Goal: Task Accomplishment & Management: Manage account settings

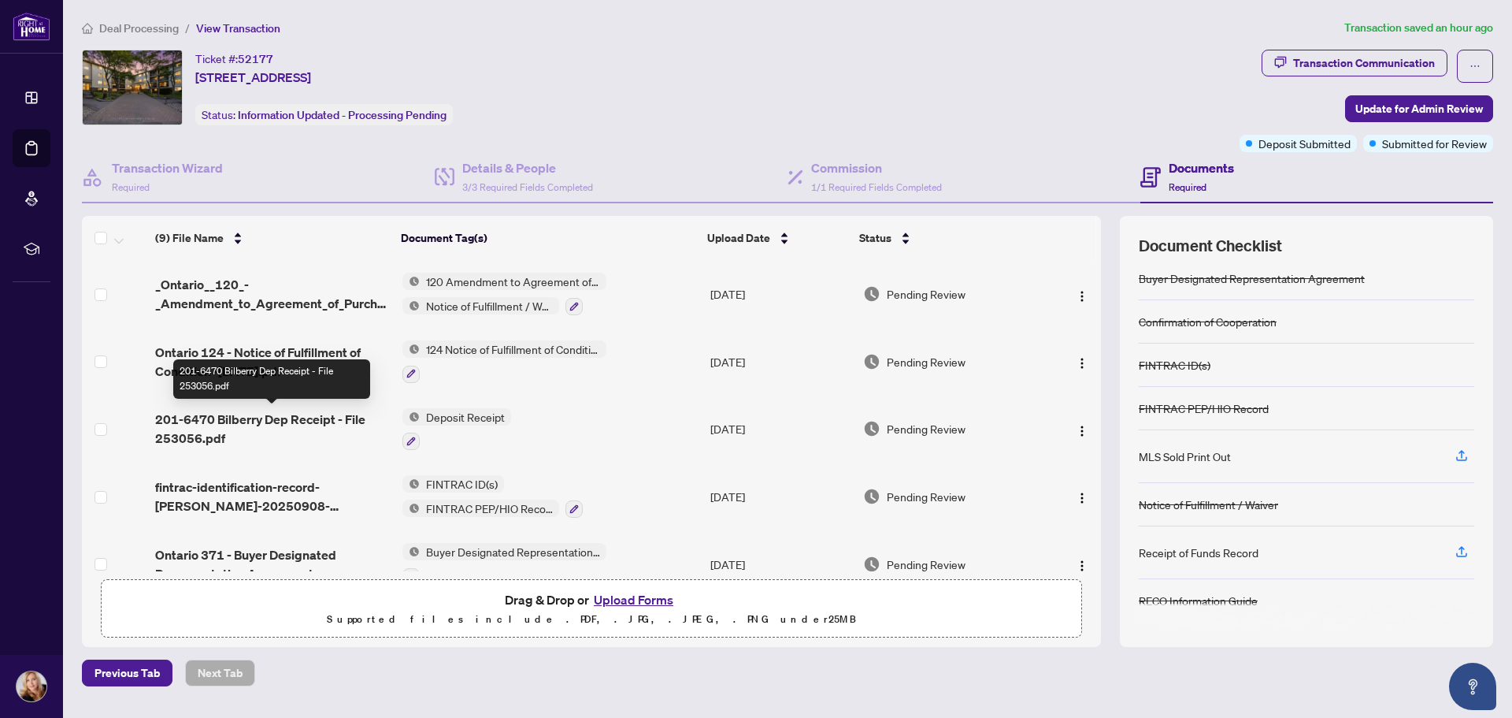
click at [242, 417] on span "201-6470 Bilberry Dep Receipt - File 253056.pdf" at bounding box center [272, 429] width 234 height 38
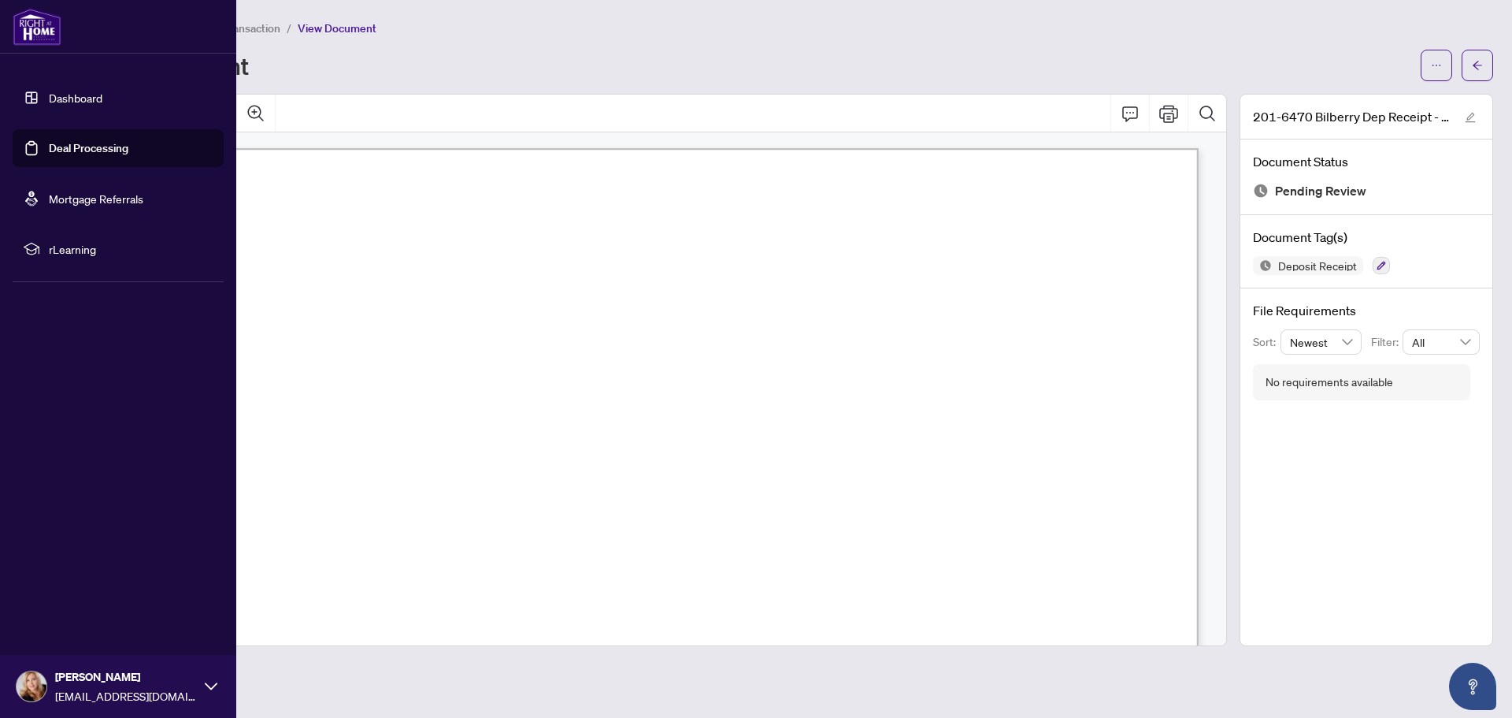
click at [71, 147] on link "Deal Processing" at bounding box center [89, 148] width 80 height 14
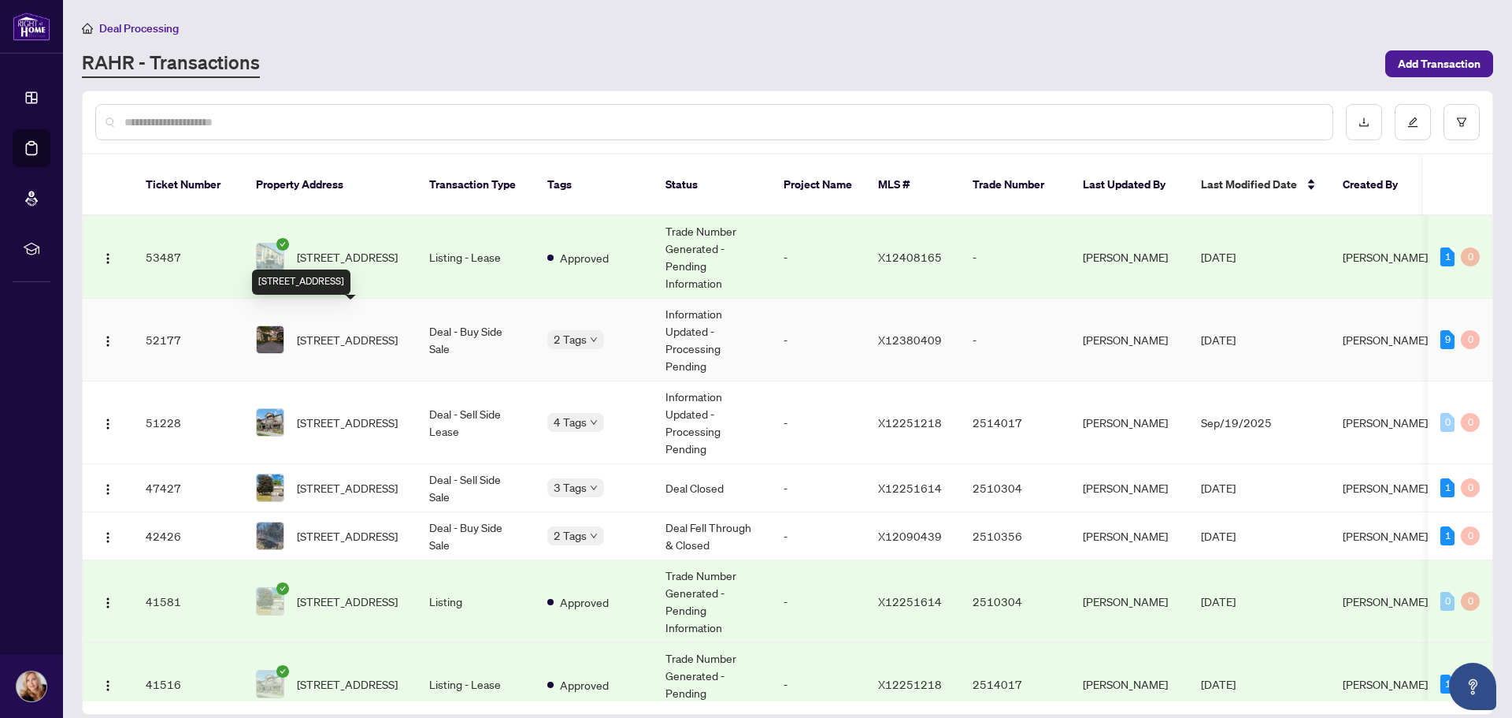
click at [331, 331] on span "[STREET_ADDRESS]" at bounding box center [347, 339] width 101 height 17
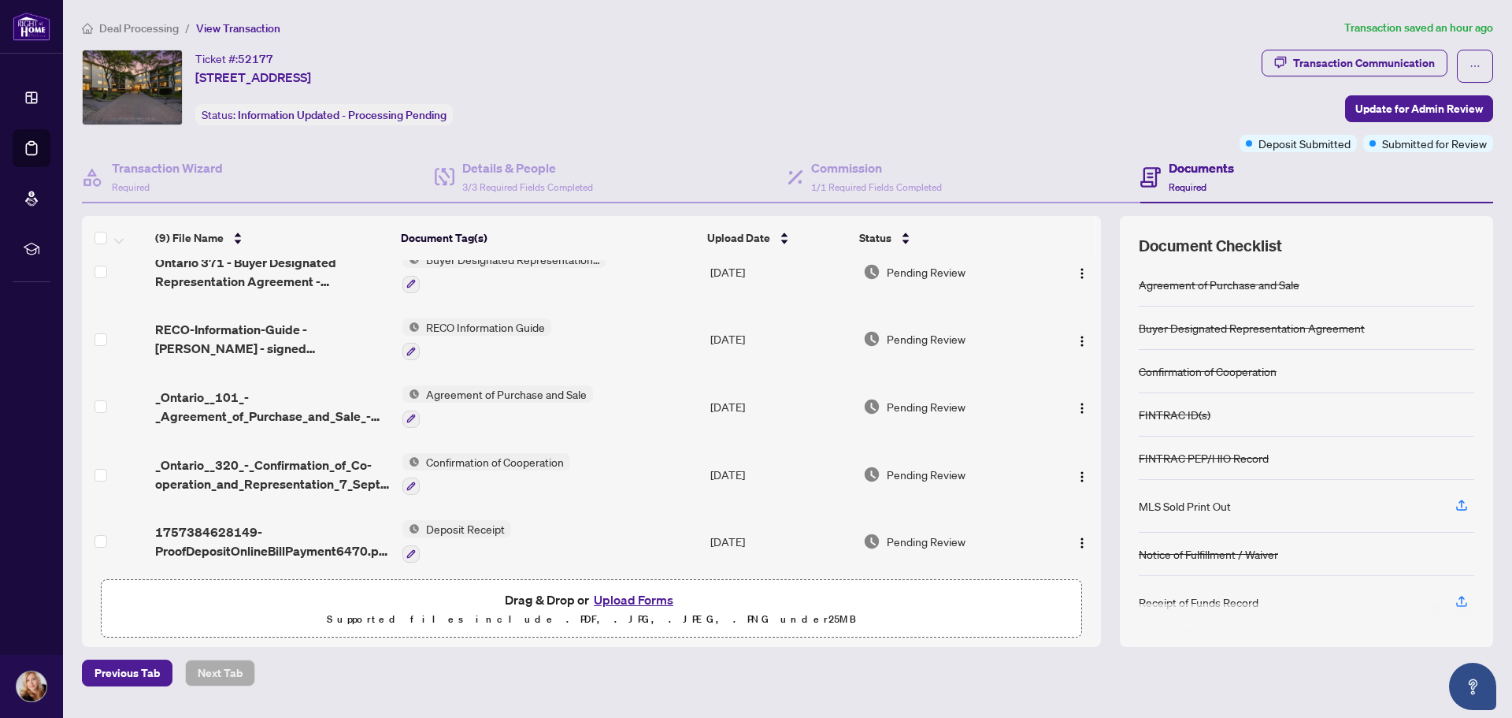
scroll to position [299, 0]
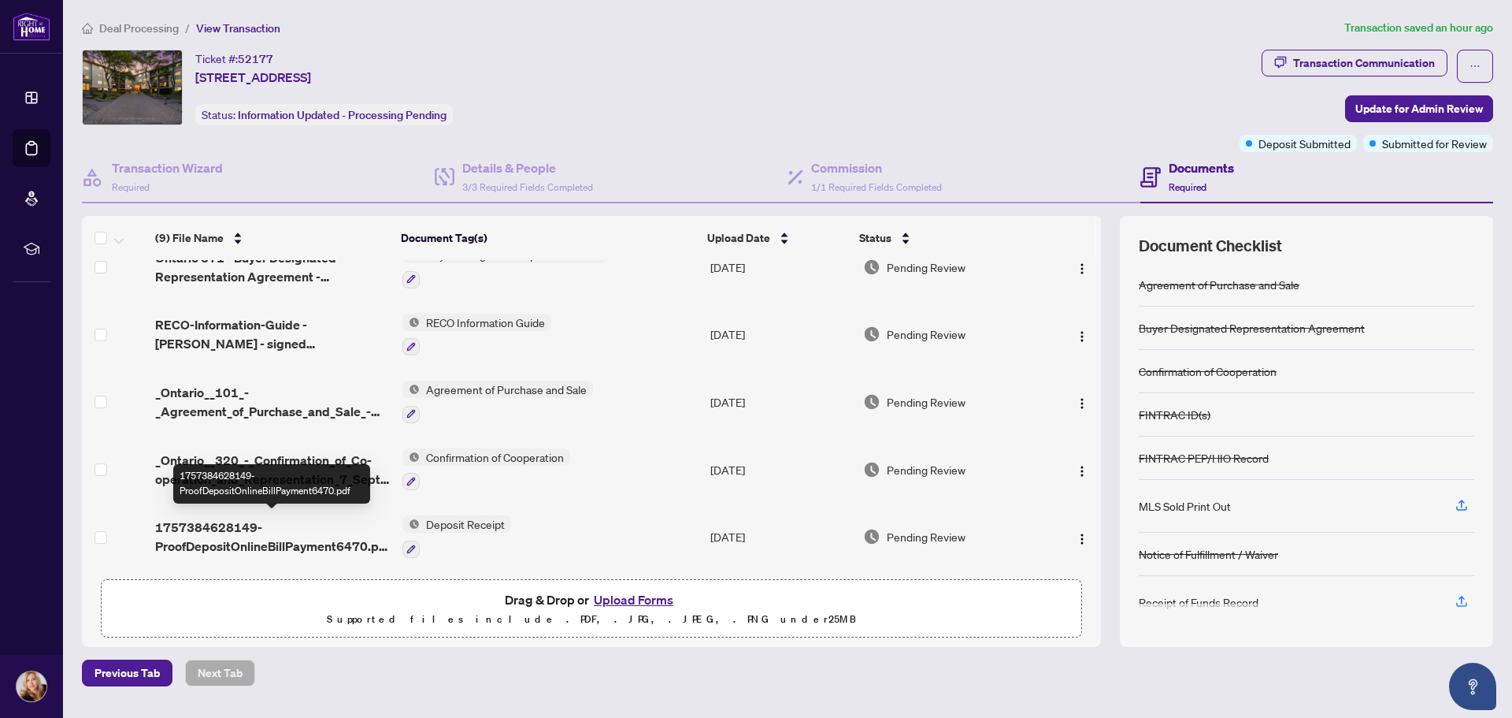
click at [227, 536] on span "1757384628149-ProofDepositOnlineBillPayment6470.pdf" at bounding box center [272, 537] width 234 height 38
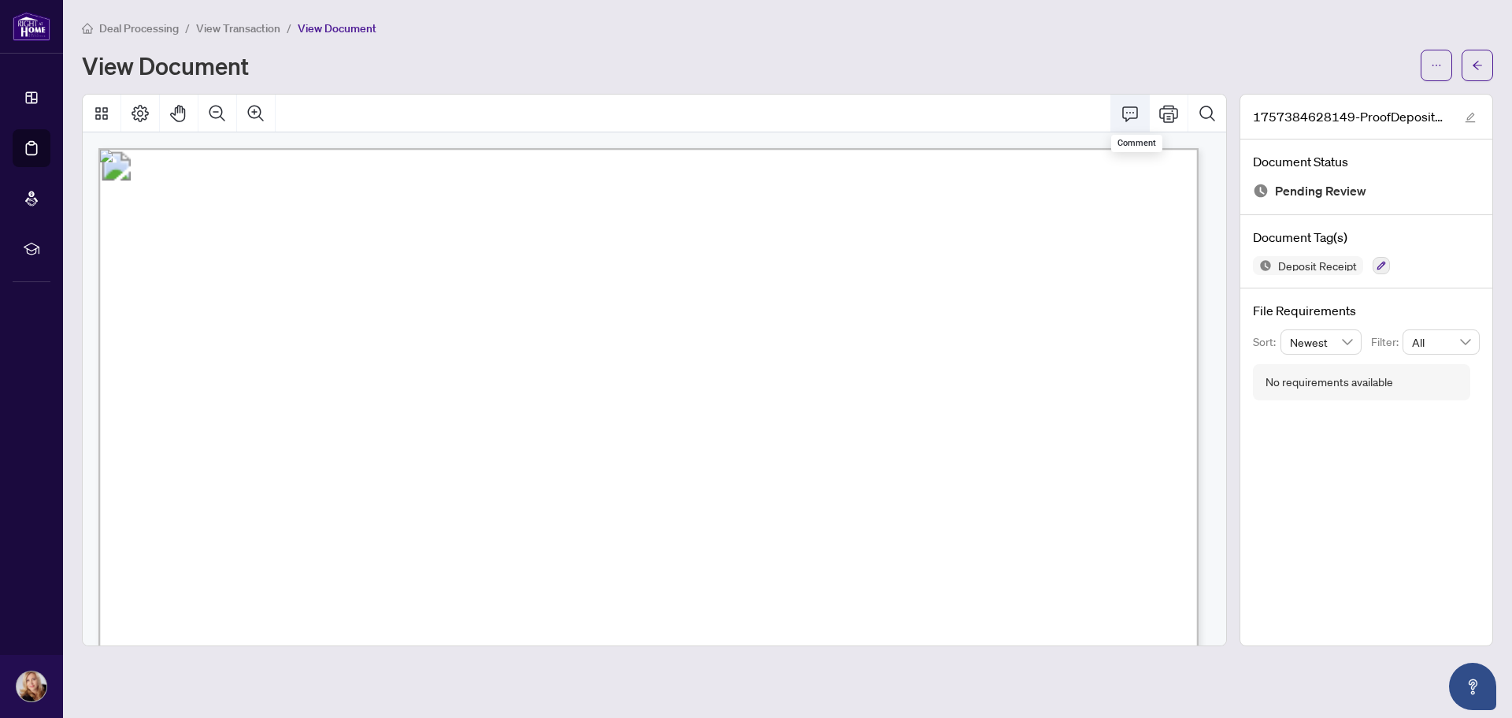
click at [1127, 115] on icon "Comment" at bounding box center [1130, 113] width 19 height 19
click at [1431, 66] on icon "ellipsis" at bounding box center [1436, 65] width 11 height 11
click at [1326, 97] on span "Download" at bounding box center [1380, 99] width 120 height 17
drag, startPoint x: 900, startPoint y: 416, endPoint x: 946, endPoint y: 447, distance: 55.7
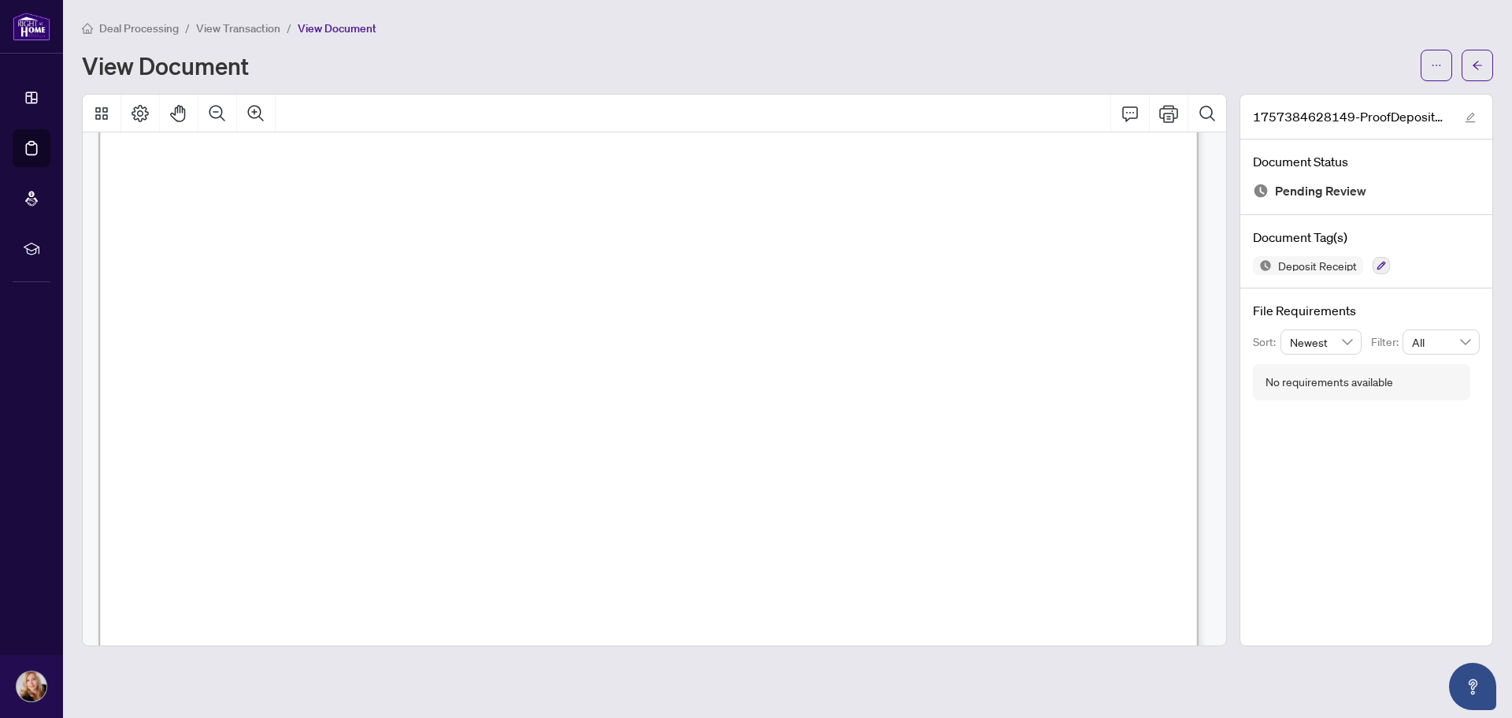
scroll to position [473, 0]
drag, startPoint x: 555, startPoint y: 154, endPoint x: 628, endPoint y: 167, distance: 74.5
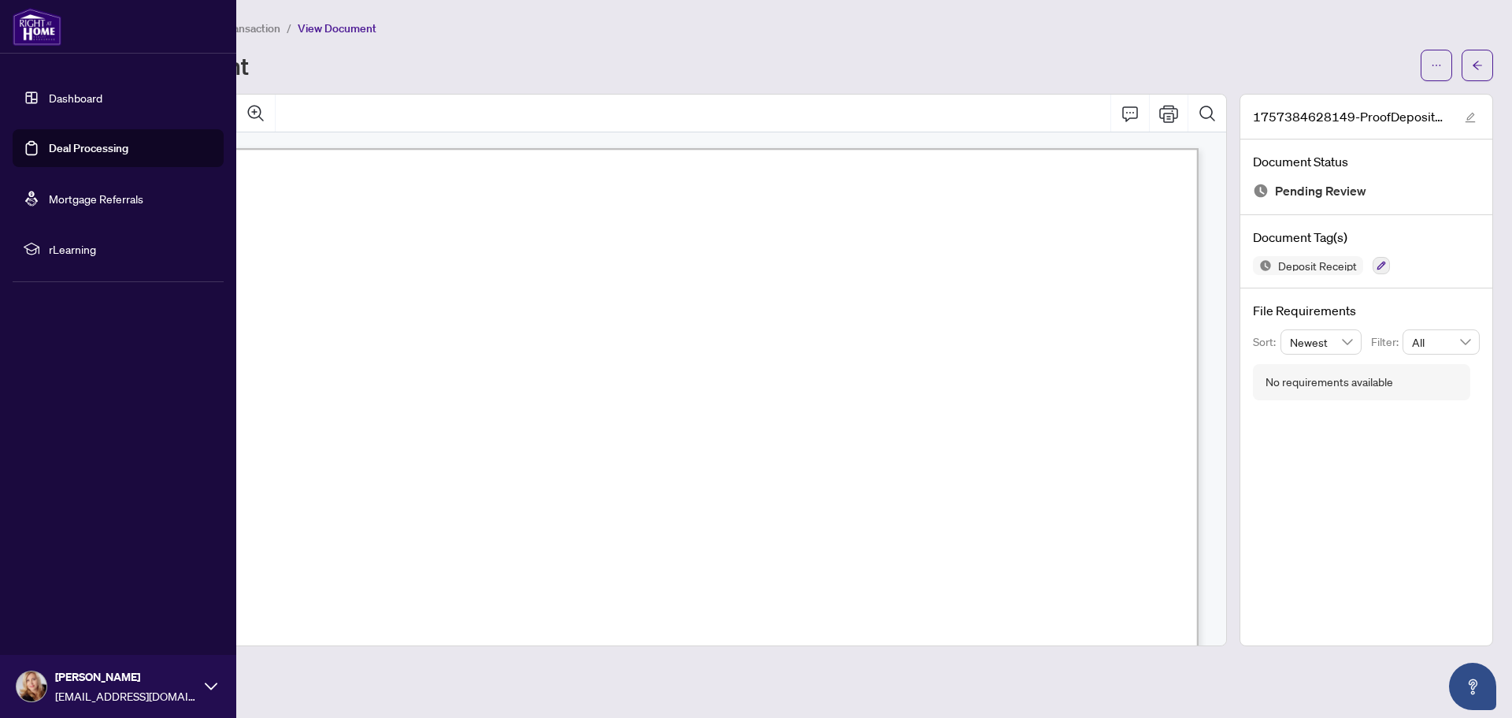
click at [64, 145] on link "Deal Processing" at bounding box center [89, 148] width 80 height 14
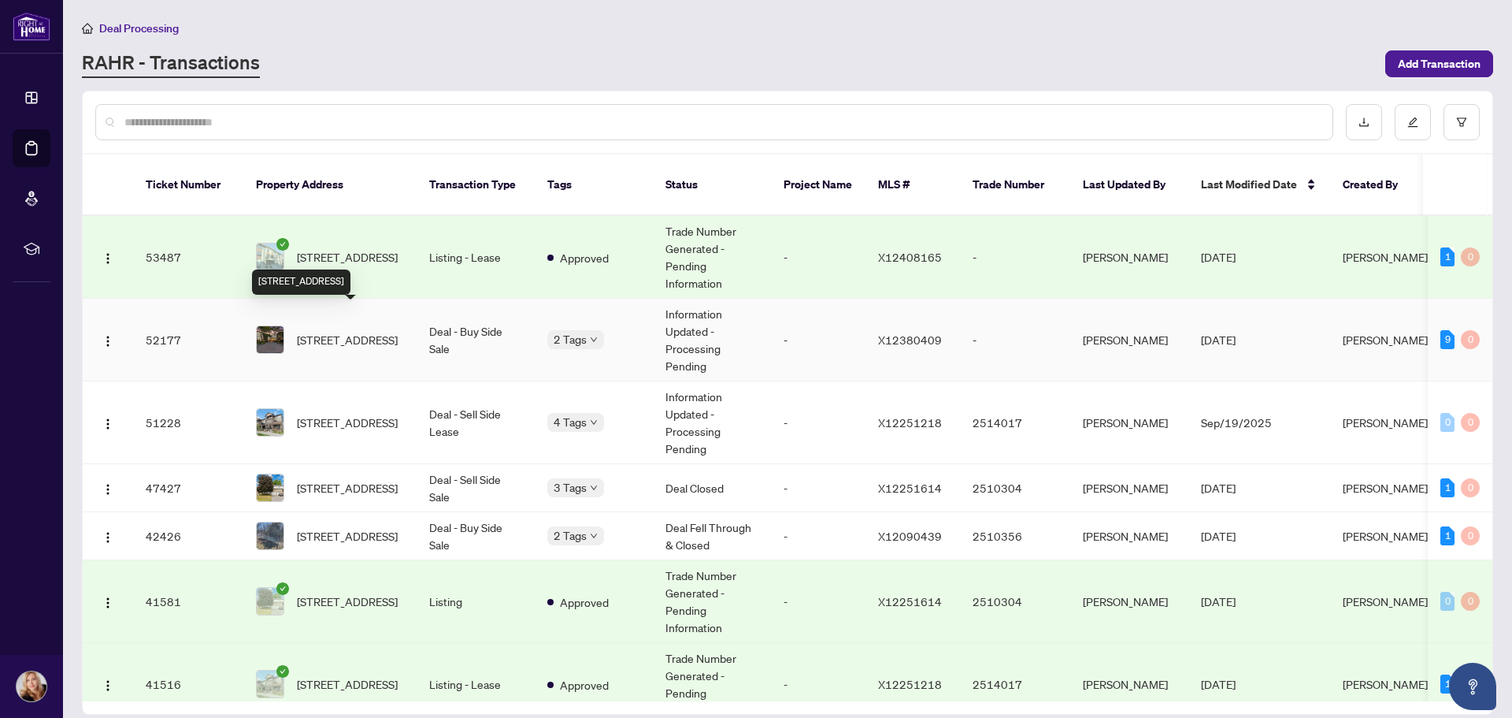
click at [319, 331] on span "[STREET_ADDRESS]" at bounding box center [347, 339] width 101 height 17
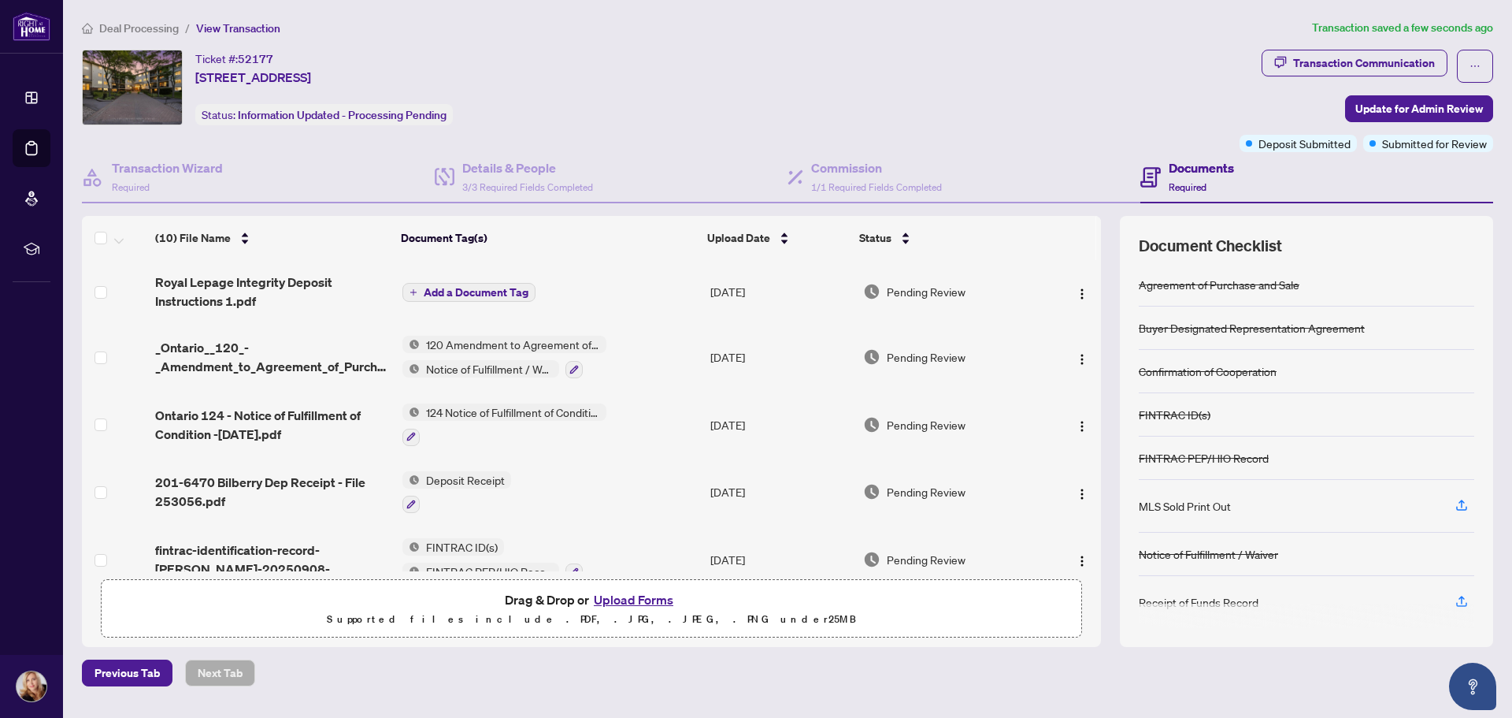
click at [425, 291] on span "Add a Document Tag" at bounding box center [476, 292] width 105 height 11
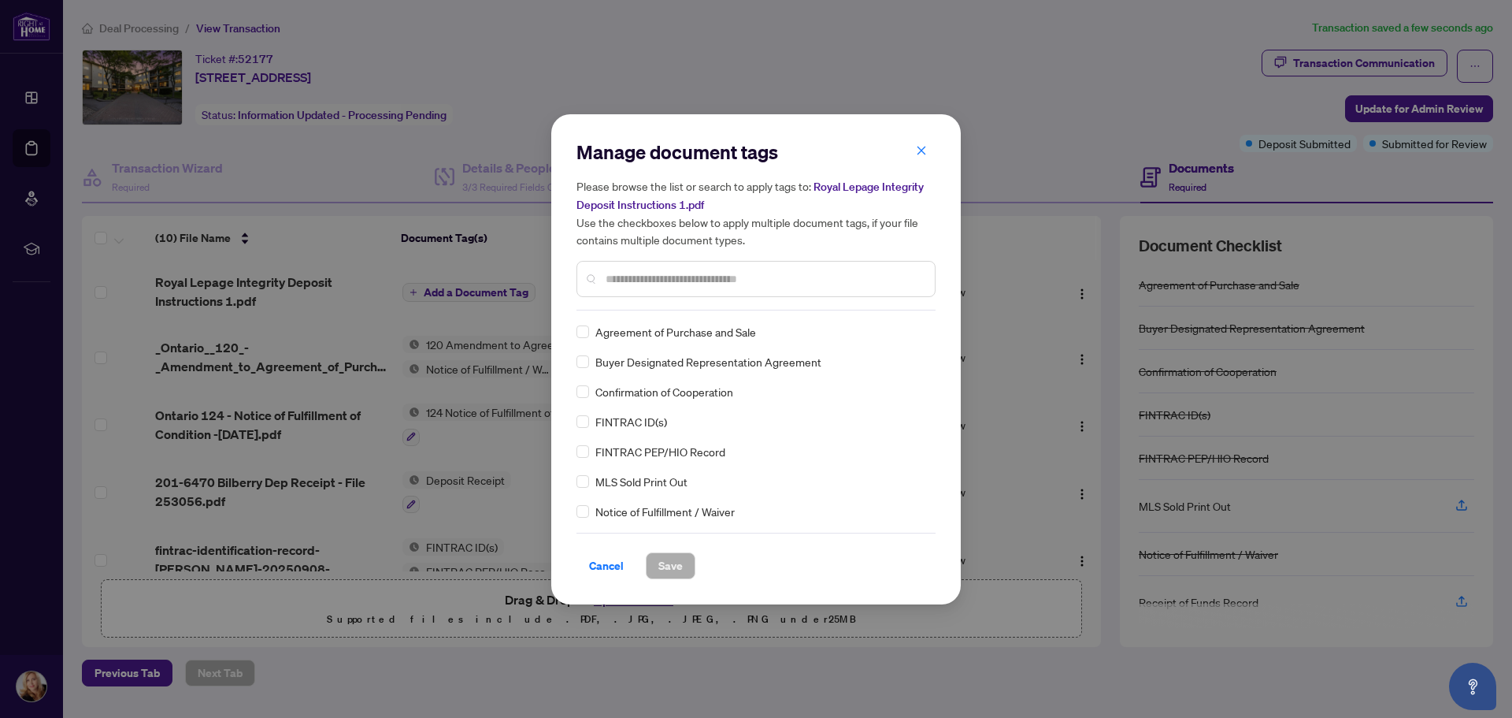
click at [656, 301] on div "Manage document tags Please browse the list or search to apply tags to: Royal L…" at bounding box center [756, 224] width 359 height 171
click at [656, 276] on input "text" at bounding box center [764, 278] width 317 height 17
type input "*"
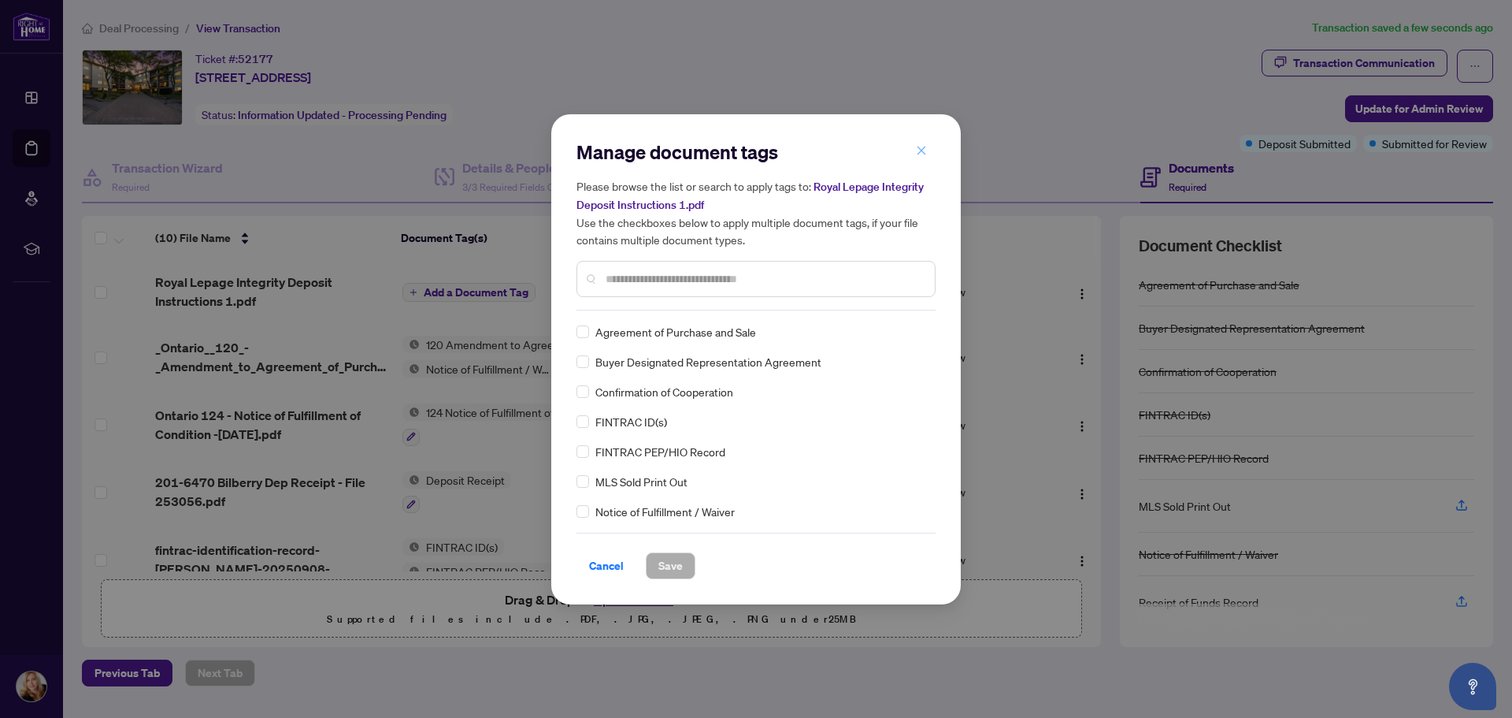
click at [924, 152] on icon "close" at bounding box center [921, 150] width 11 height 11
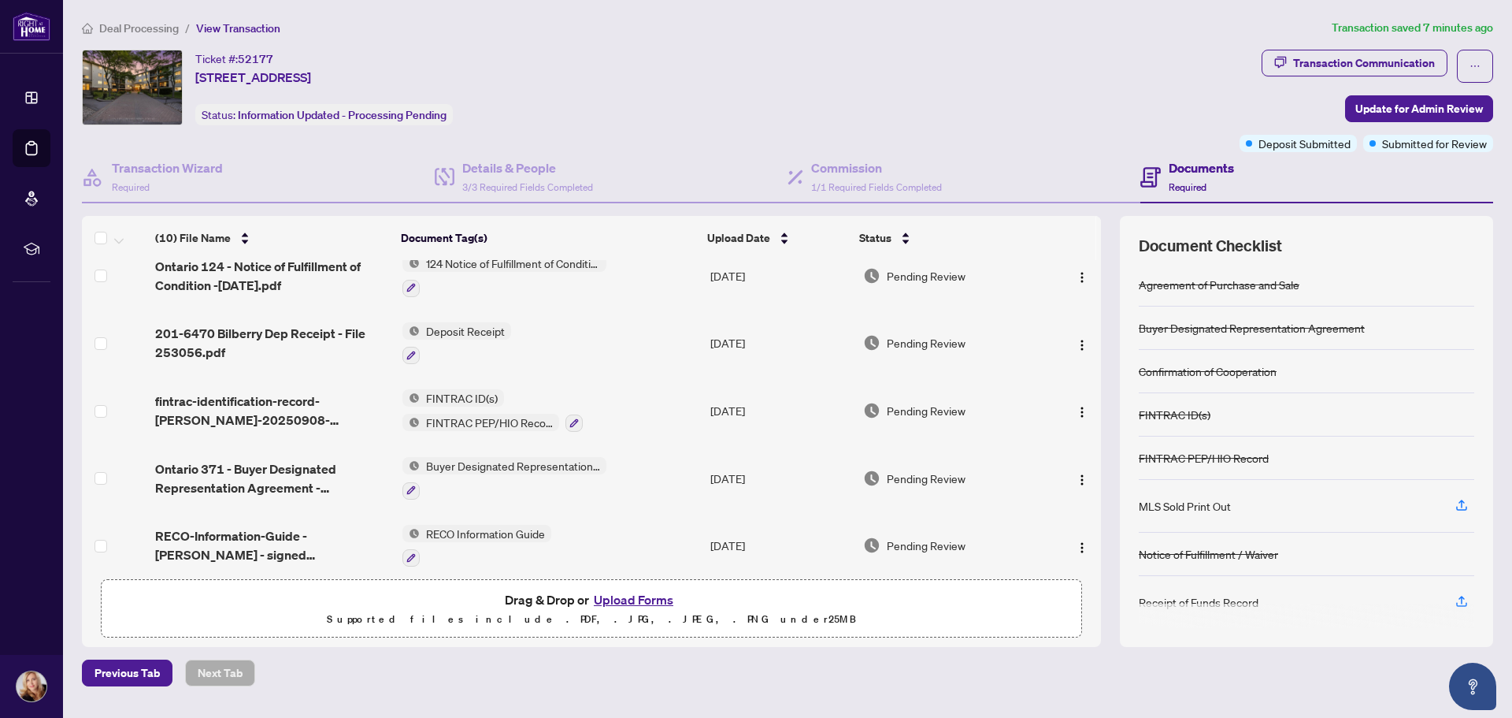
scroll to position [158, 0]
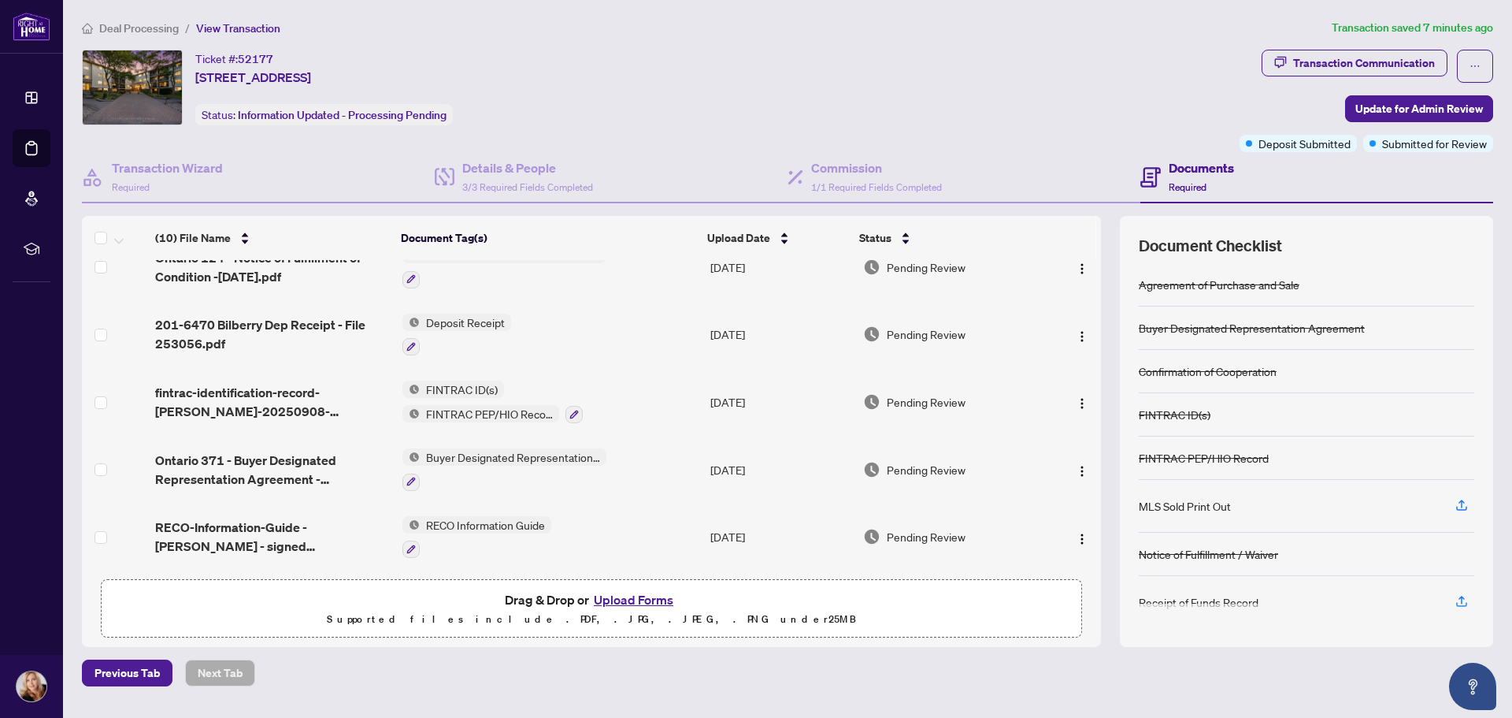
click at [459, 398] on div "FINTRAC ID(s) FINTRAC PEP/HIO Record" at bounding box center [493, 401] width 180 height 43
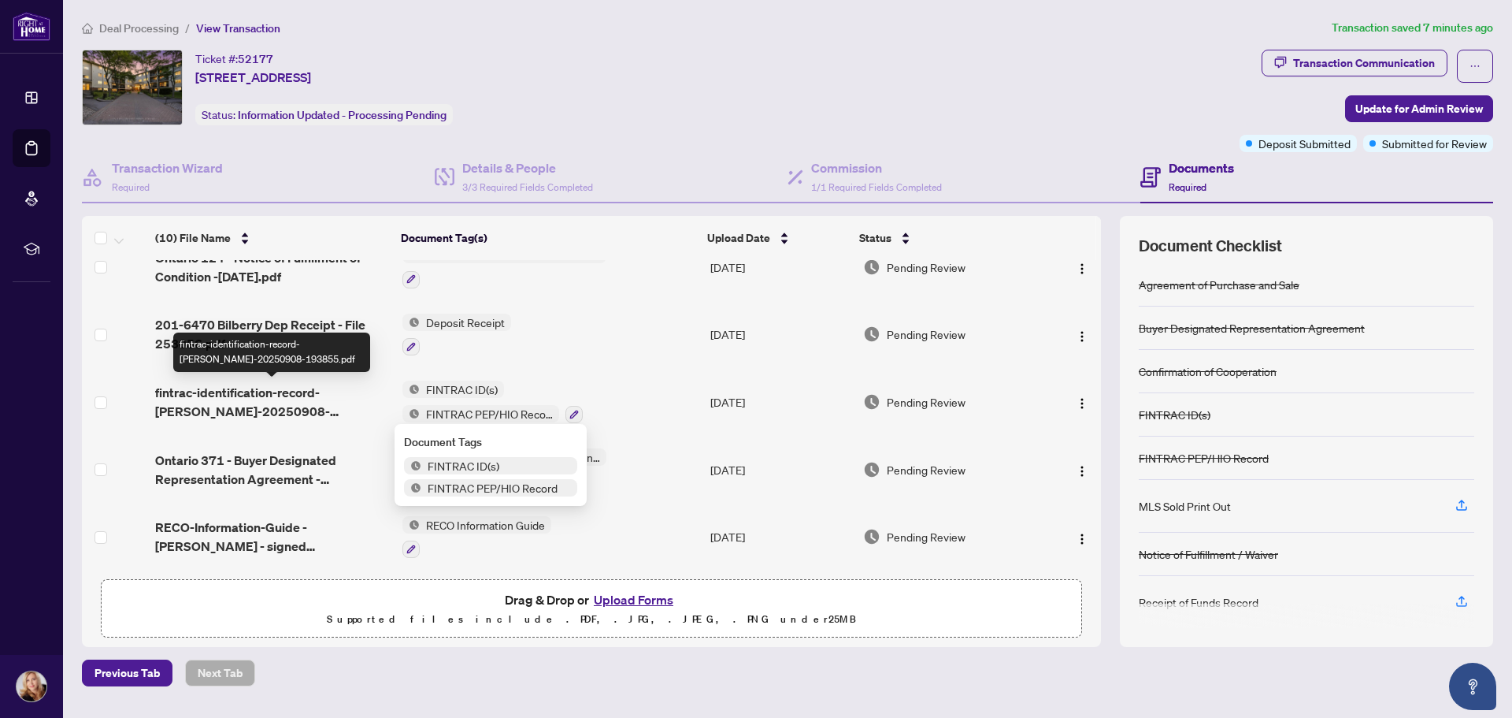
click at [234, 391] on span "fintrac-identification-record-[PERSON_NAME]-20250908-193855.pdf" at bounding box center [272, 402] width 234 height 38
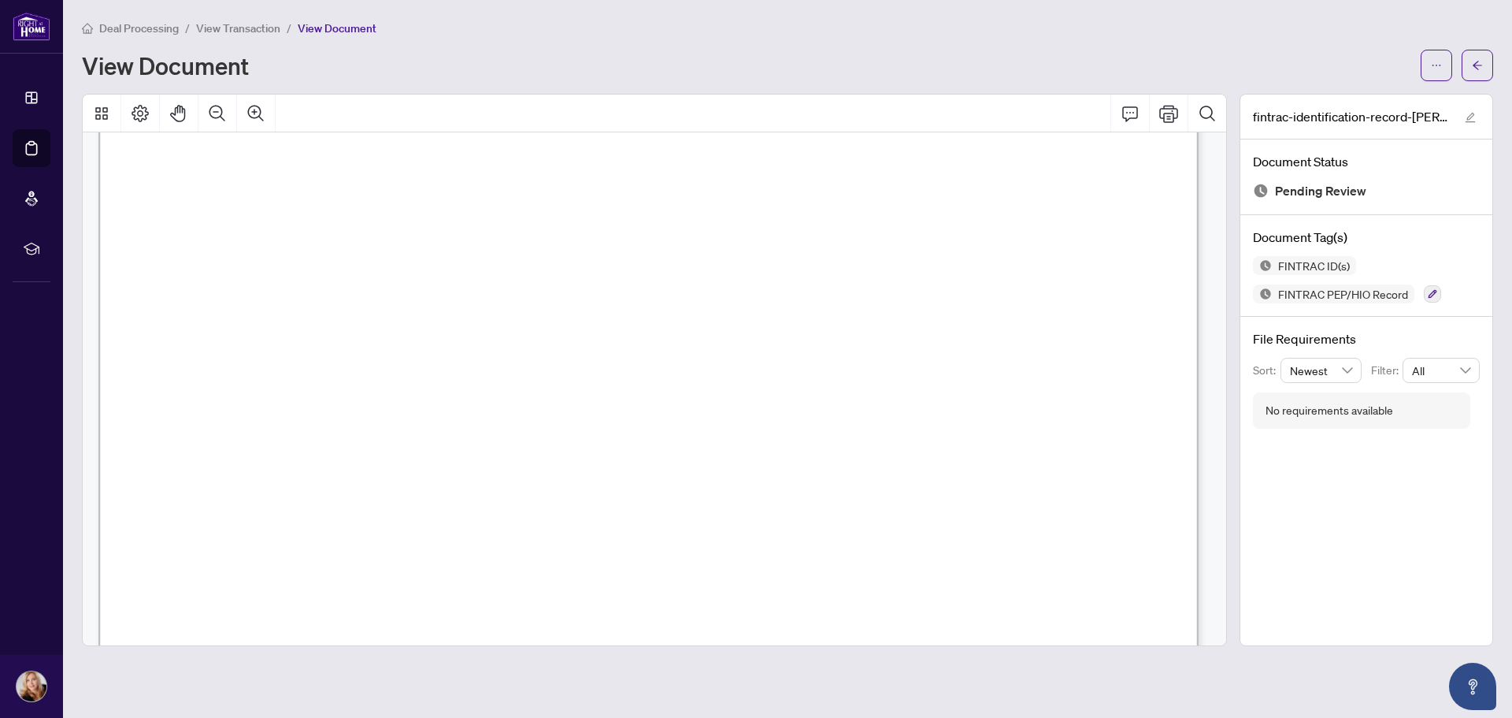
scroll to position [394, 0]
drag, startPoint x: 249, startPoint y: 208, endPoint x: 286, endPoint y: 206, distance: 37.1
click at [574, 211] on span "1812-[STREET_ADDRESS][PERSON_NAME]" at bounding box center [412, 208] width 323 height 17
drag, startPoint x: 783, startPoint y: 210, endPoint x: 250, endPoint y: 209, distance: 532.5
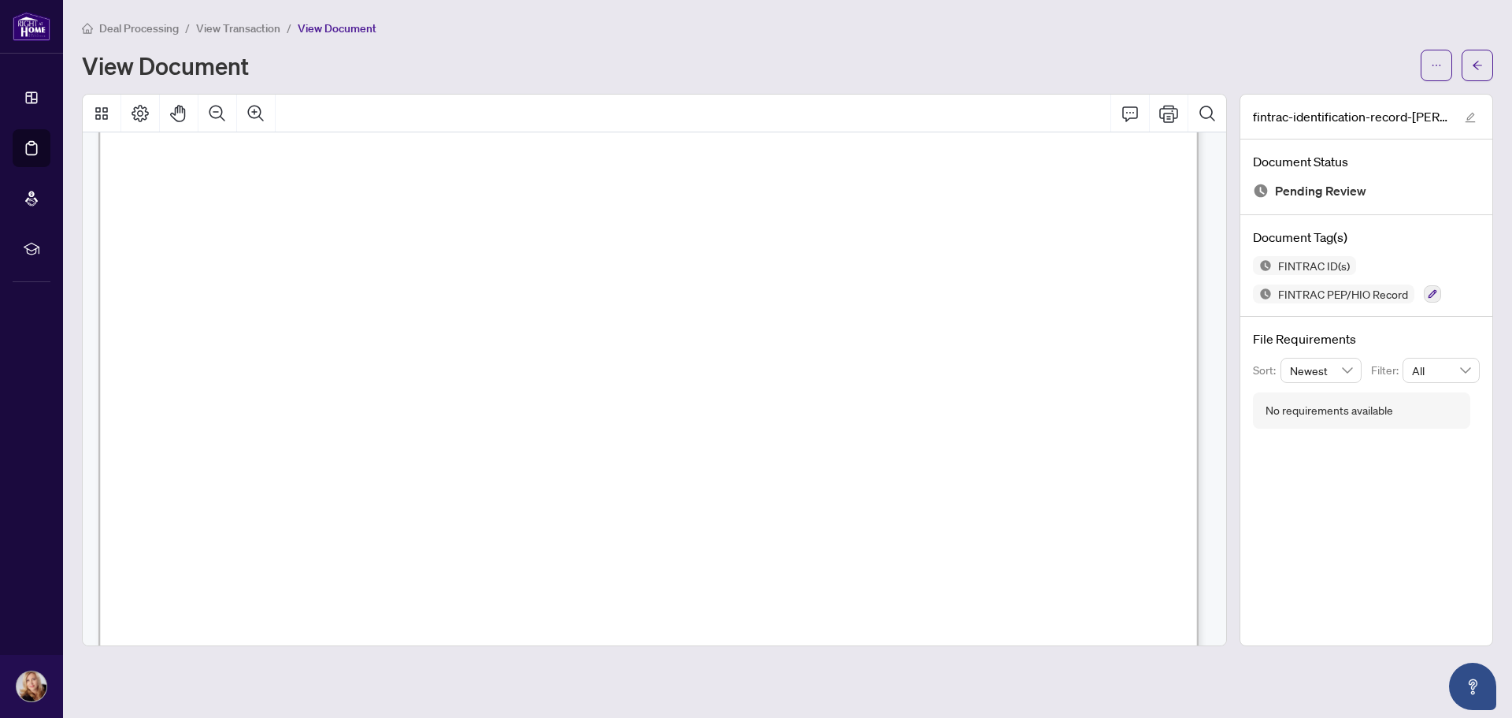
drag, startPoint x: 271, startPoint y: 209, endPoint x: 258, endPoint y: 211, distance: 13.6
click at [258, 211] on span "1812-[STREET_ADDRESS][PERSON_NAME]" at bounding box center [412, 208] width 323 height 17
click at [262, 204] on span "1812-[STREET_ADDRESS][PERSON_NAME]" at bounding box center [412, 208] width 323 height 17
click at [217, 206] on span "2. Address:" at bounding box center [185, 214] width 64 height 16
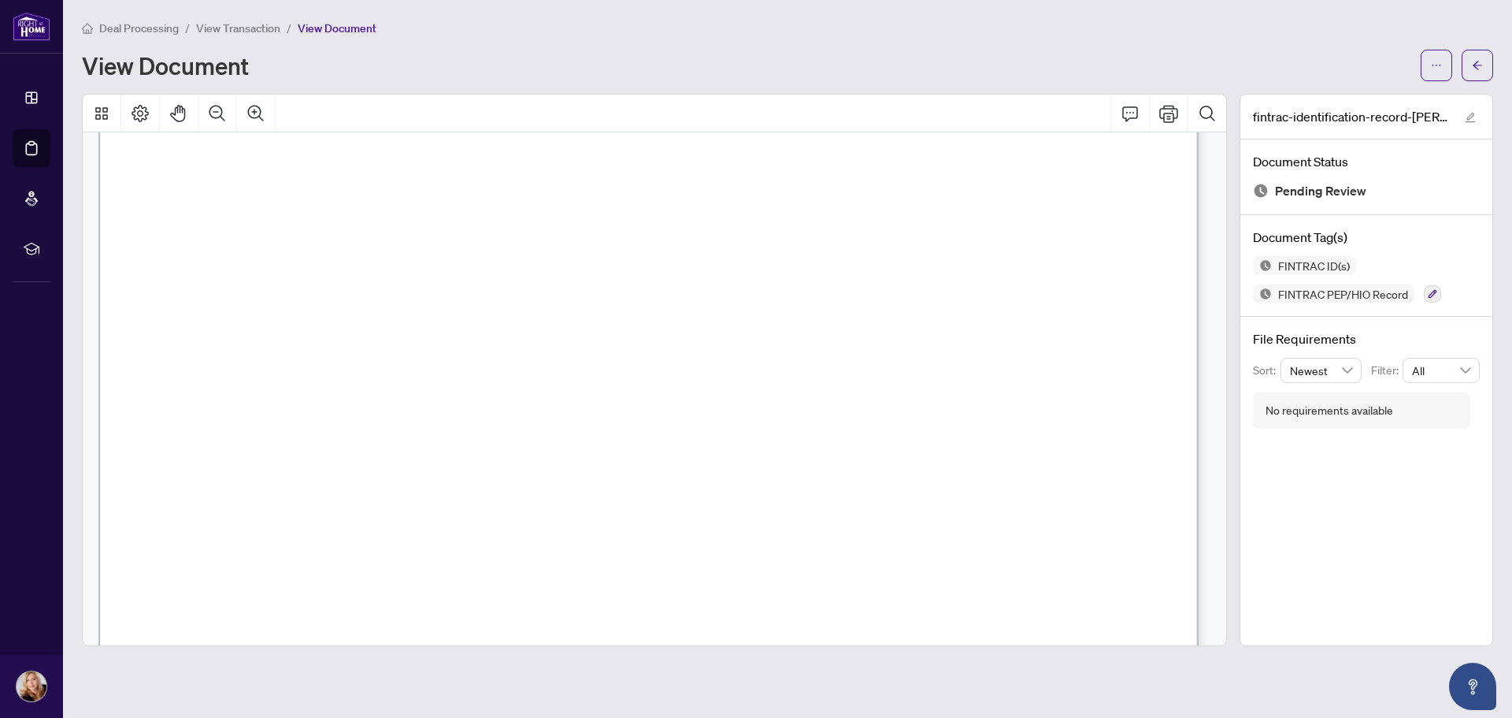
drag, startPoint x: 253, startPoint y: 206, endPoint x: 775, endPoint y: 210, distance: 522.3
click at [574, 210] on span "1812-[STREET_ADDRESS][PERSON_NAME]" at bounding box center [412, 208] width 323 height 17
drag, startPoint x: 699, startPoint y: 324, endPoint x: 849, endPoint y: 320, distance: 149.7
click at [811, 320] on span "K68385810885321" at bounding box center [755, 324] width 112 height 17
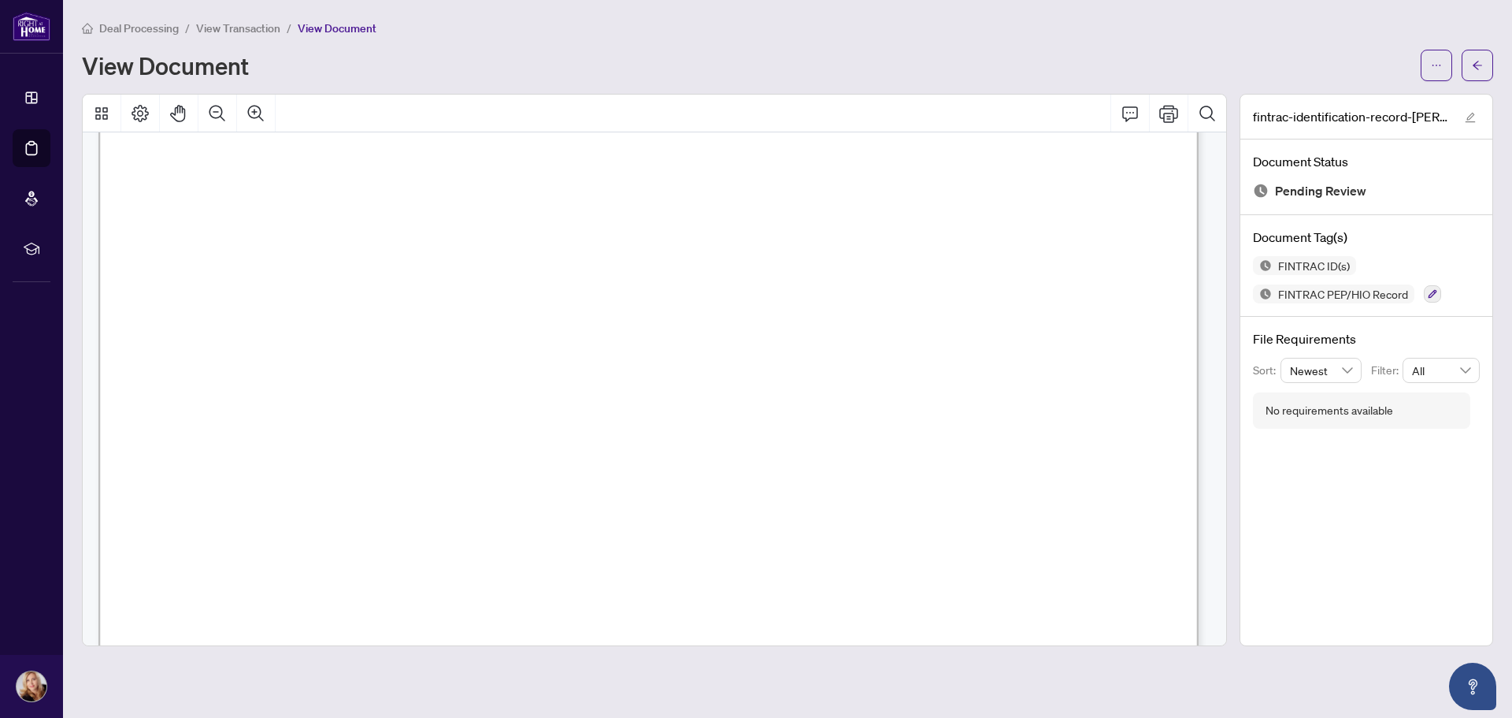
scroll to position [315, 0]
drag, startPoint x: 529, startPoint y: 347, endPoint x: 1045, endPoint y: 362, distance: 516.2
drag, startPoint x: 701, startPoint y: 397, endPoint x: 853, endPoint y: 400, distance: 152.1
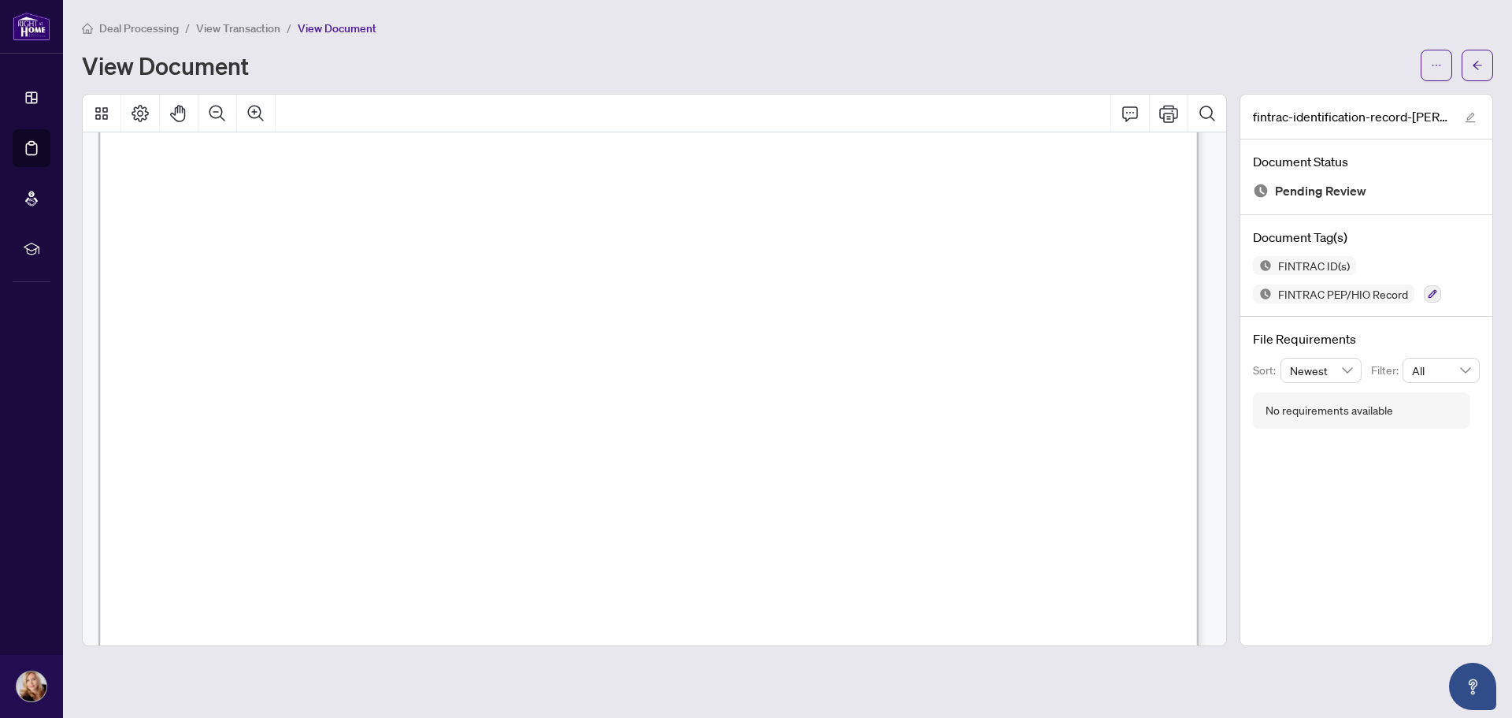
click at [811, 400] on span "K68385810885321" at bounding box center [755, 403] width 112 height 17
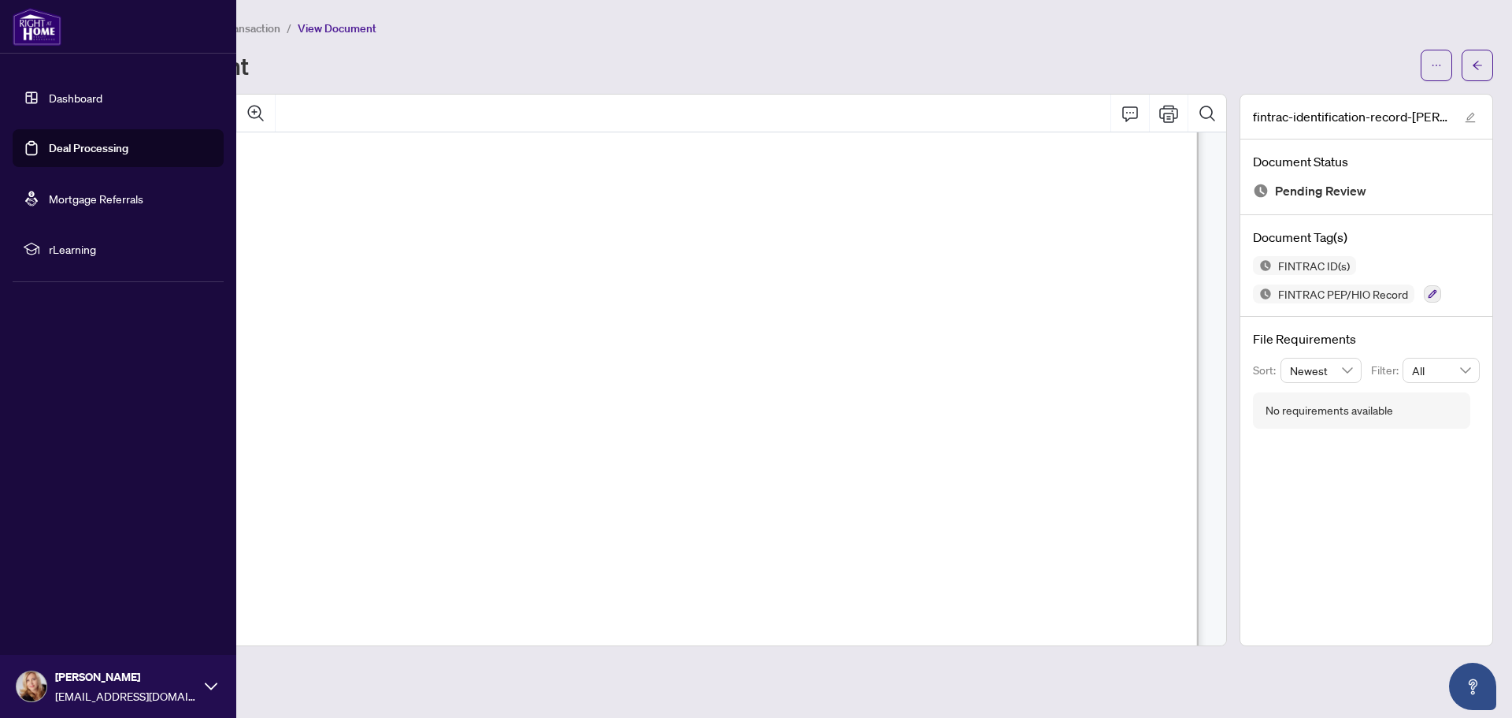
click at [74, 153] on link "Deal Processing" at bounding box center [89, 148] width 80 height 14
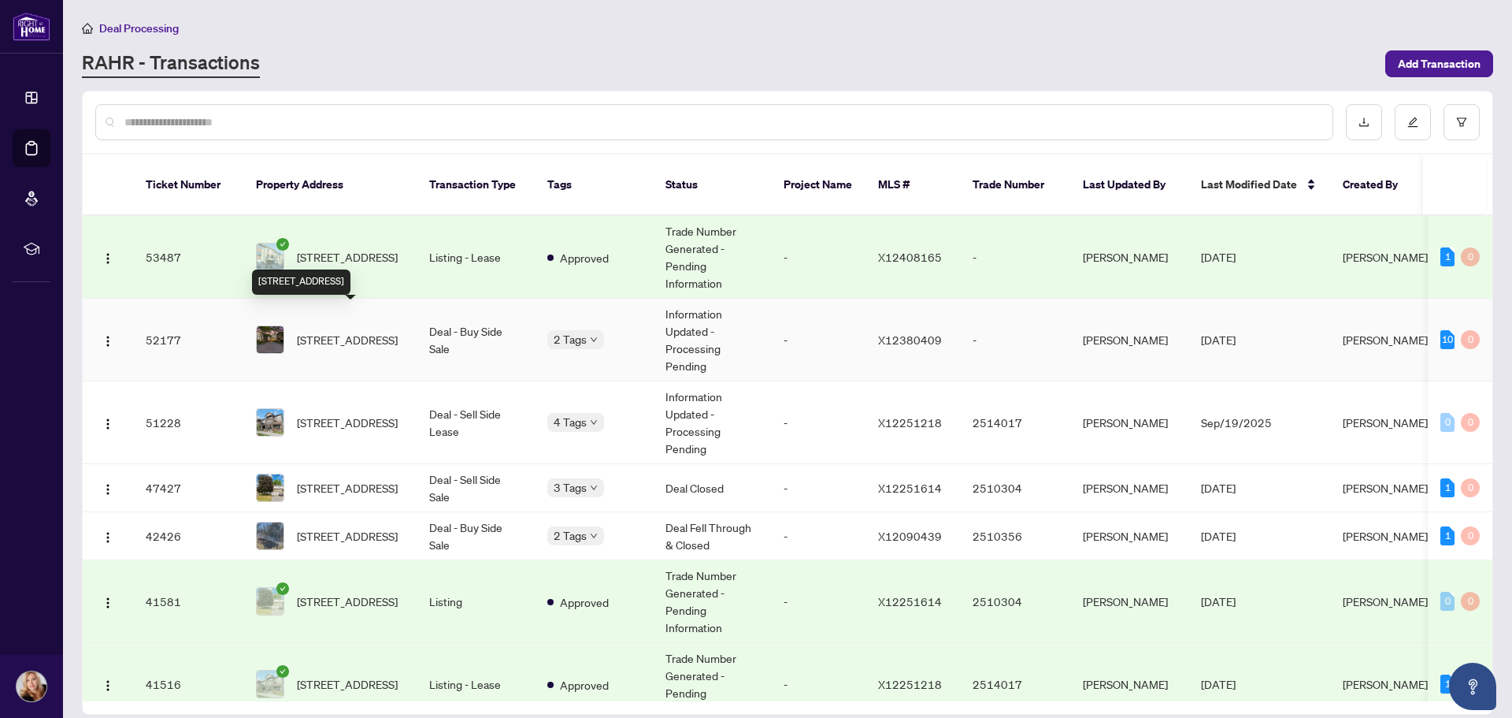
click at [337, 331] on span "[STREET_ADDRESS]" at bounding box center [347, 339] width 101 height 17
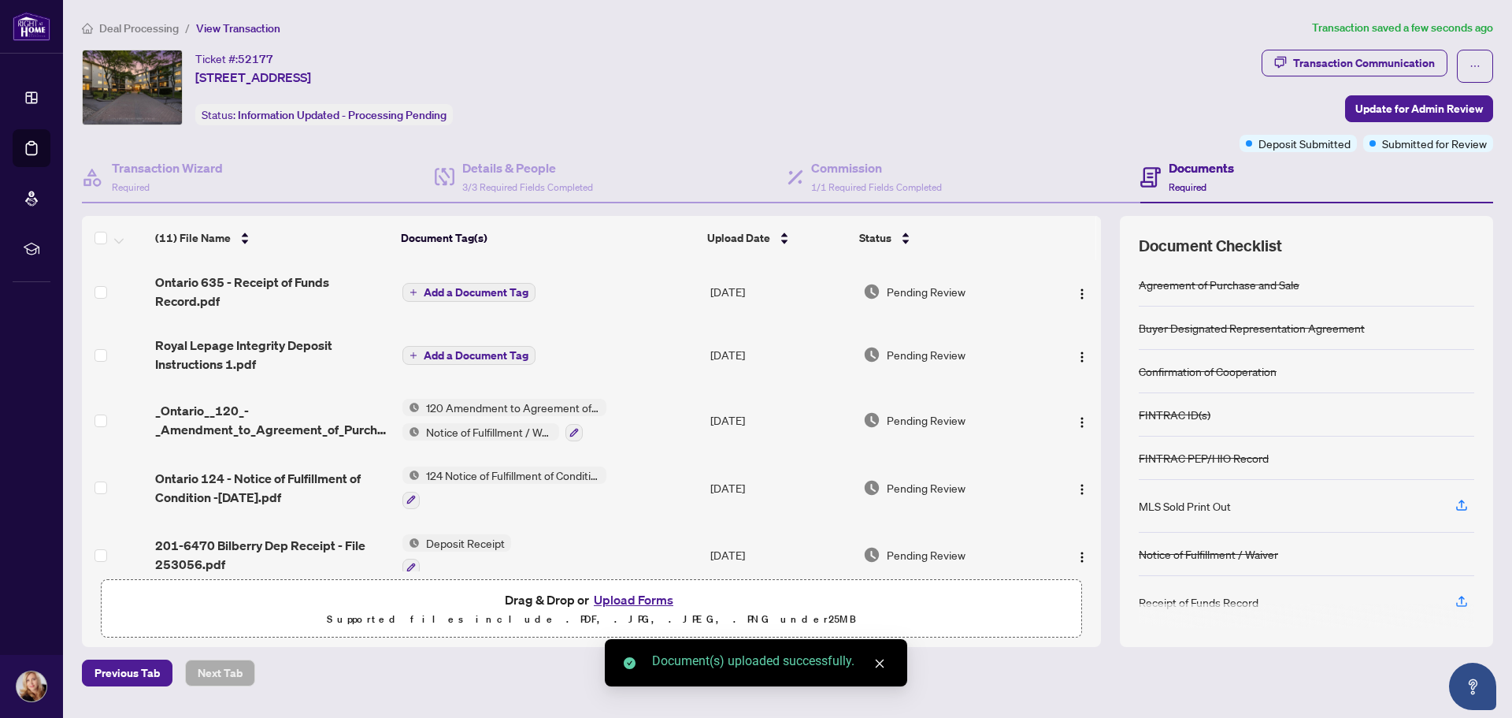
click at [461, 287] on span "Add a Document Tag" at bounding box center [476, 292] width 105 height 11
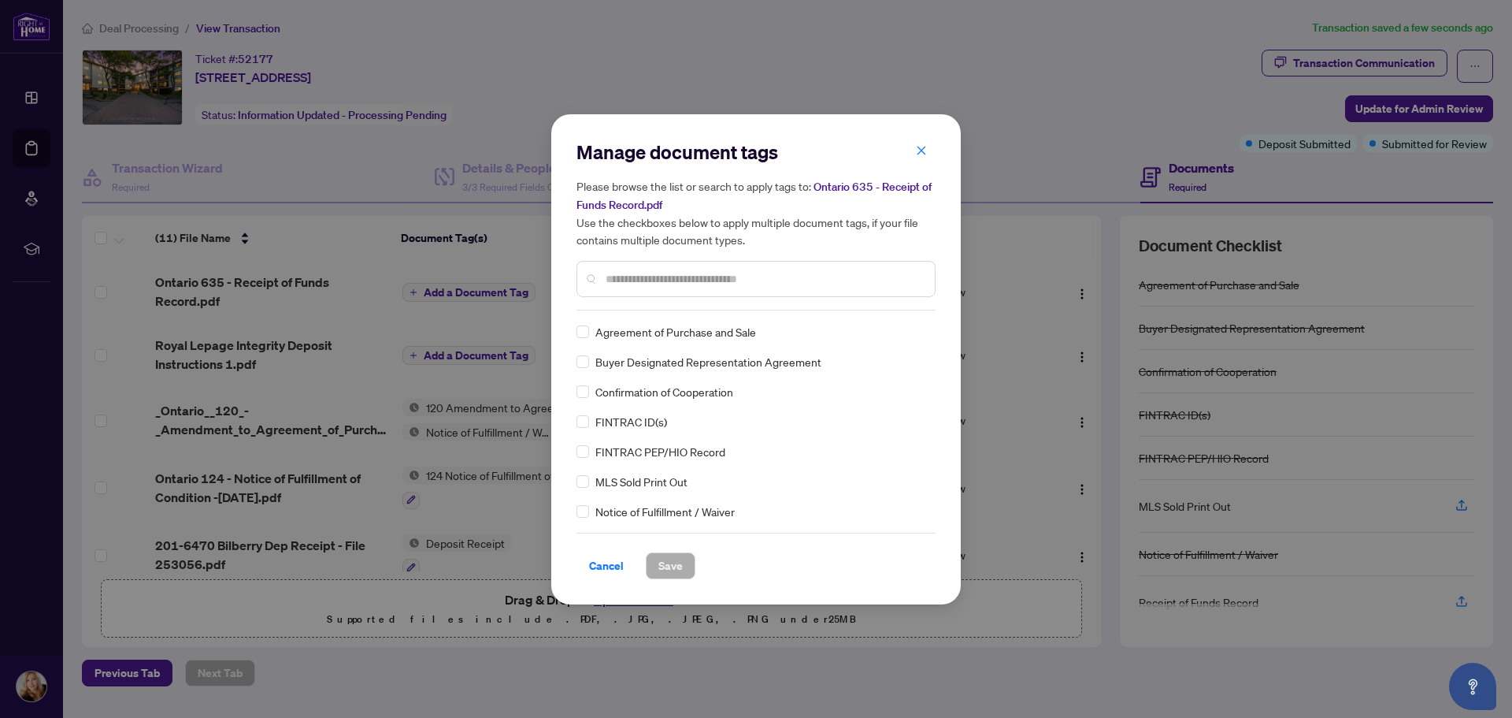
click at [692, 273] on input "text" at bounding box center [764, 278] width 317 height 17
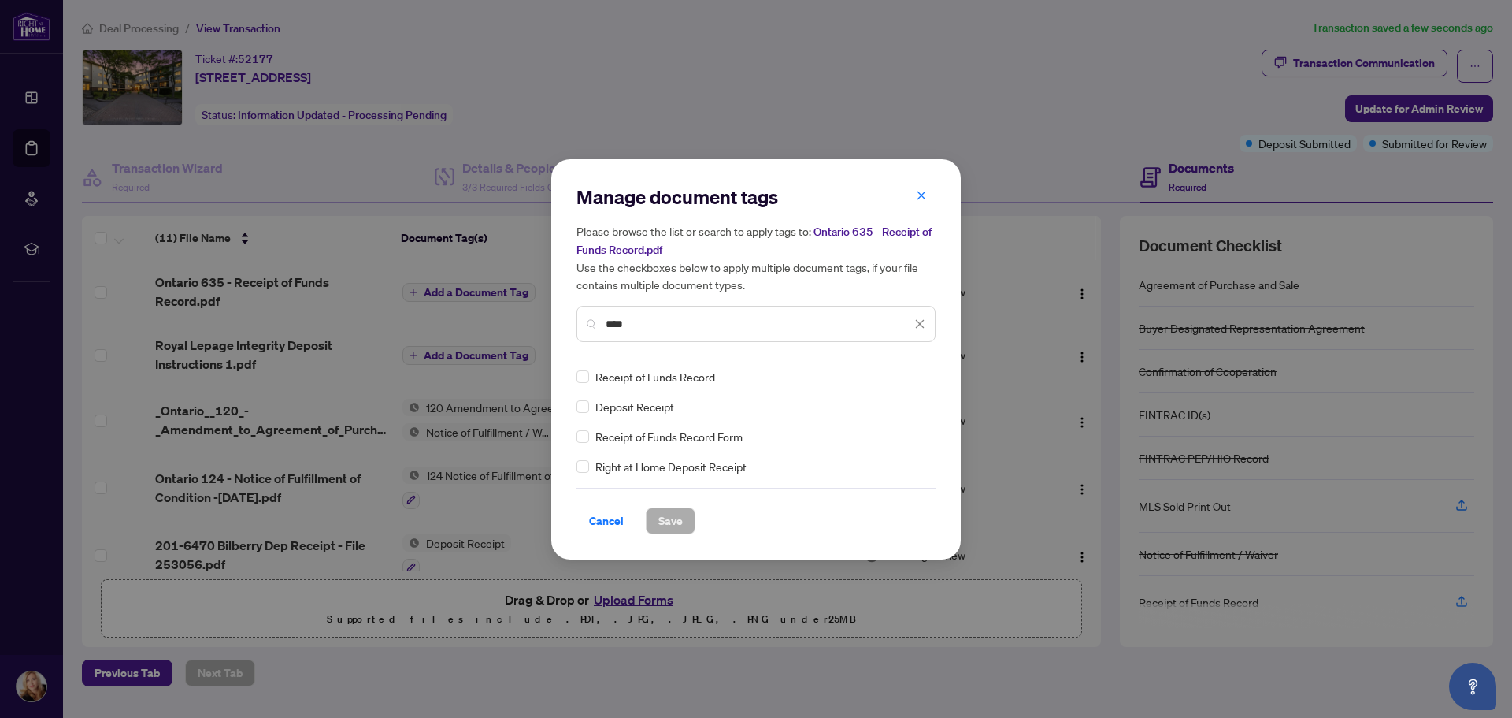
type input "****"
click at [662, 520] on span "Save" at bounding box center [671, 520] width 24 height 25
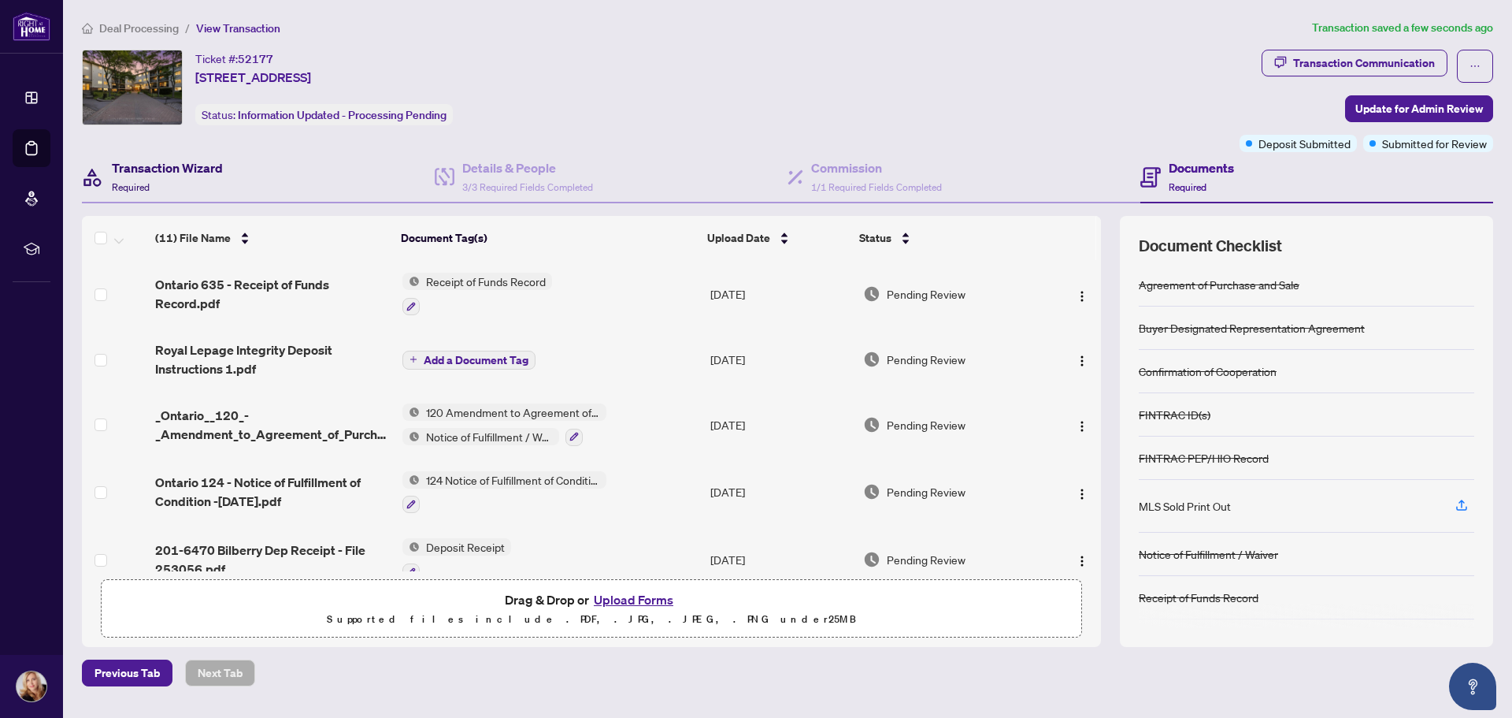
click at [180, 160] on h4 "Transaction Wizard" at bounding box center [167, 167] width 111 height 19
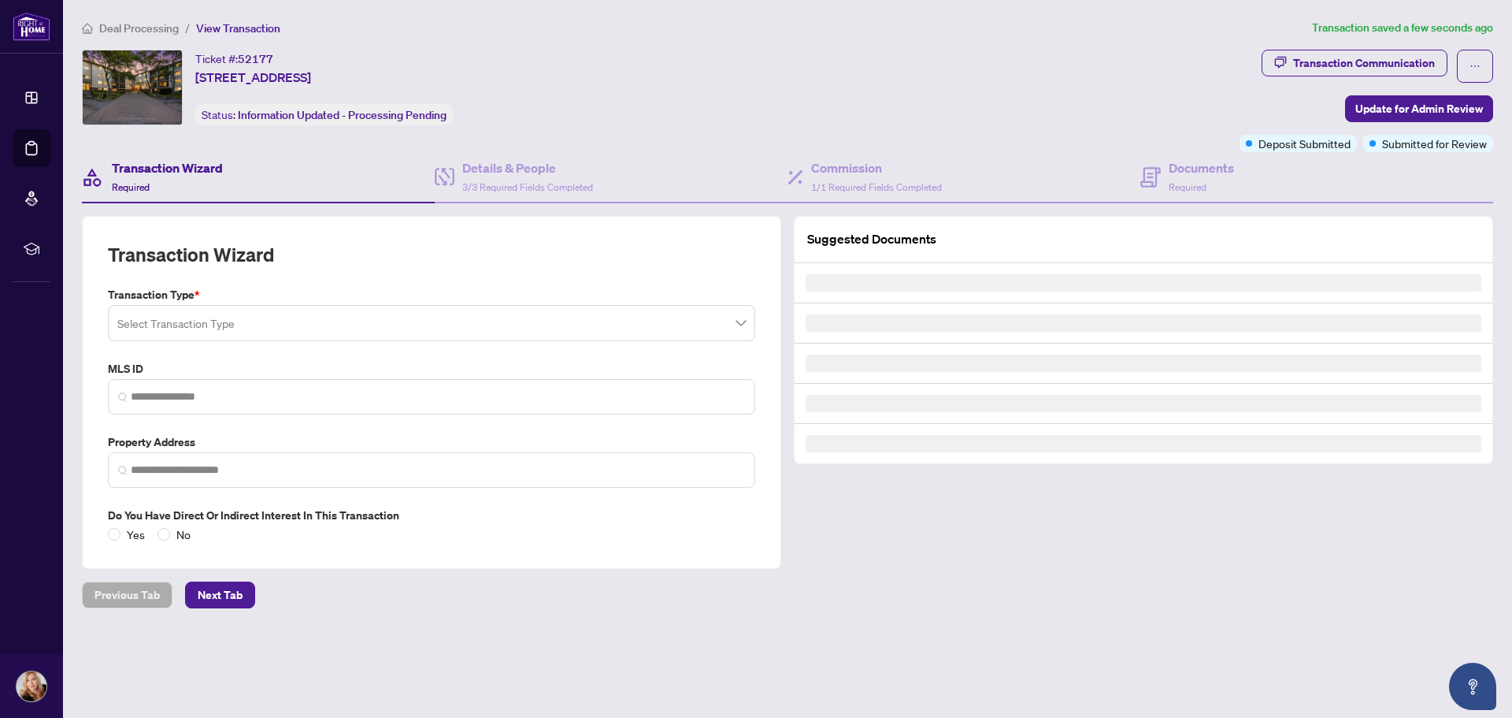
type input "*********"
type input "**********"
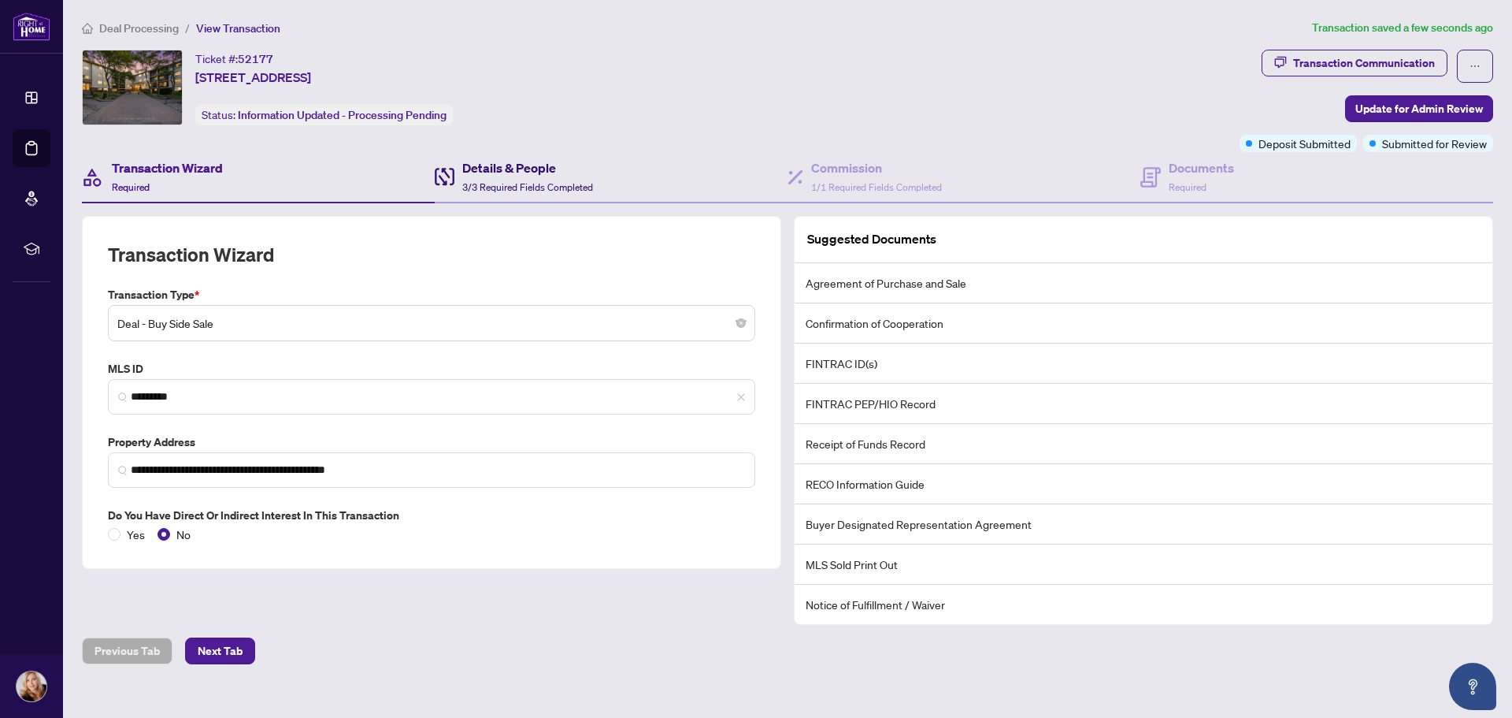
click at [527, 164] on h4 "Details & People" at bounding box center [527, 167] width 131 height 19
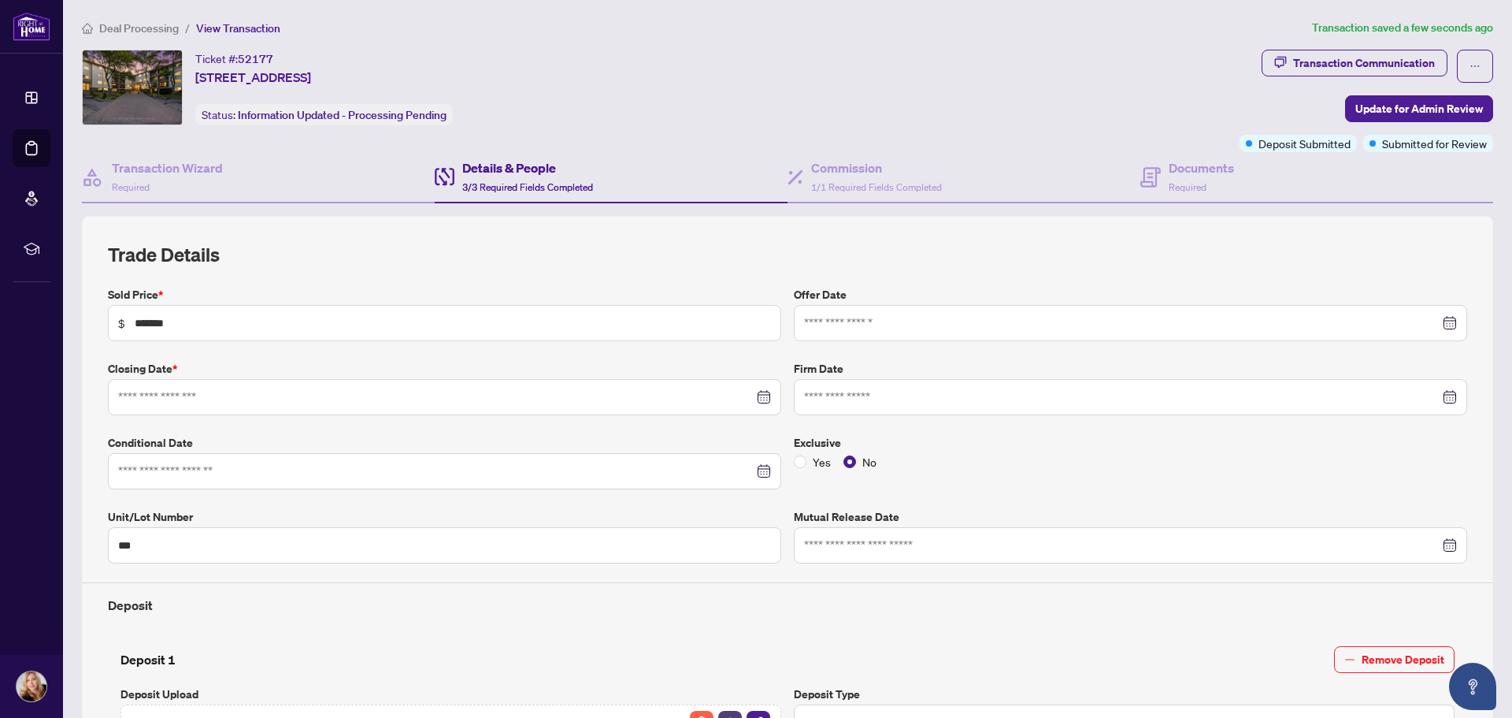
type input "**********"
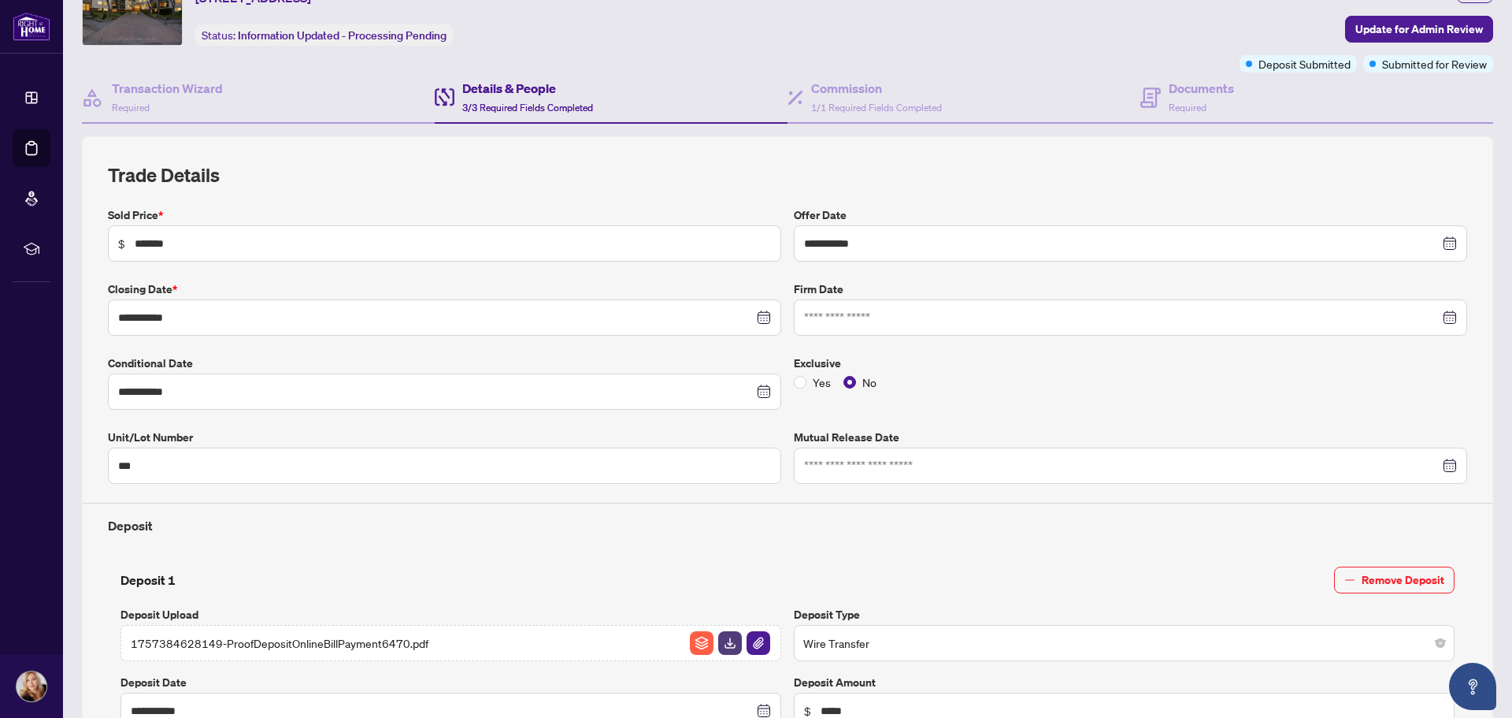
scroll to position [79, 0]
click at [859, 314] on input at bounding box center [1122, 318] width 636 height 17
type input "**********"
click at [986, 473] on div "20" at bounding box center [992, 477] width 19 height 19
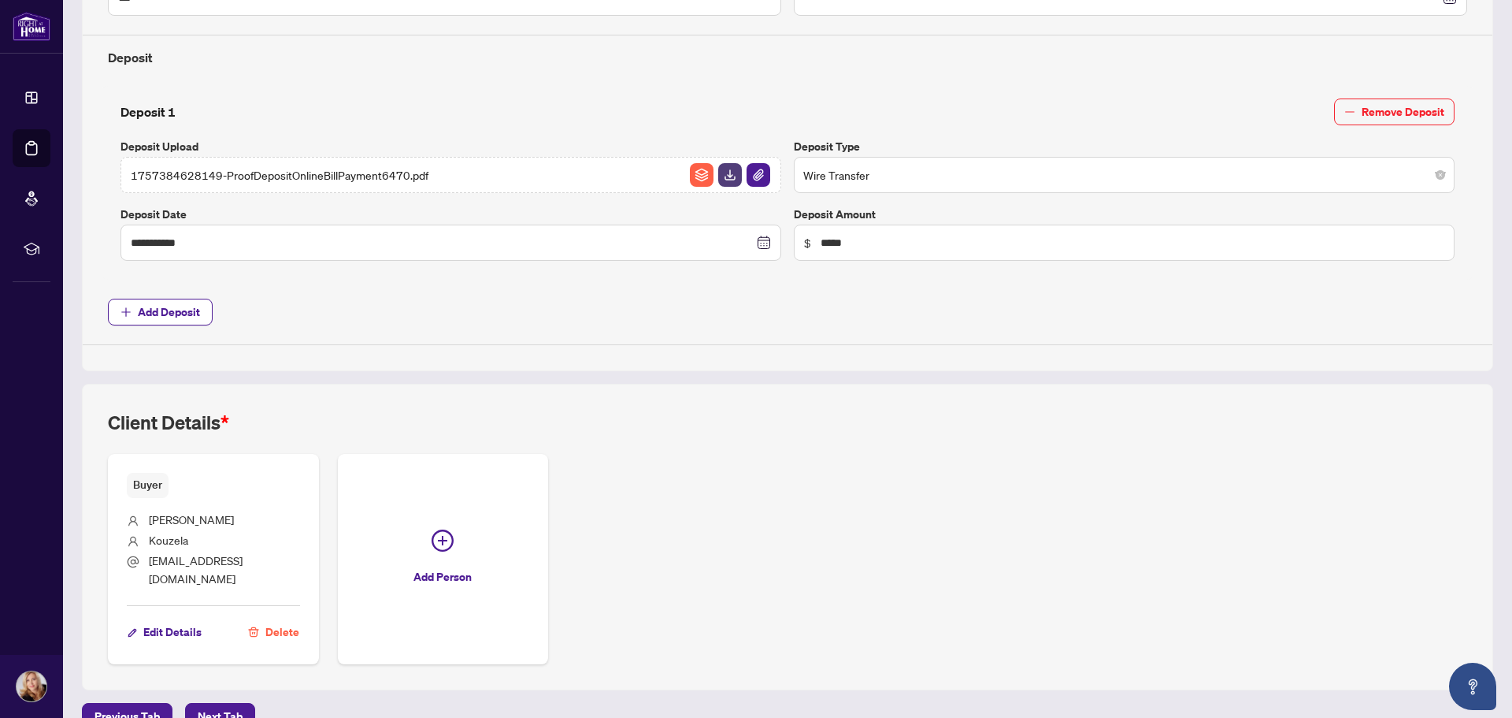
scroll to position [562, 0]
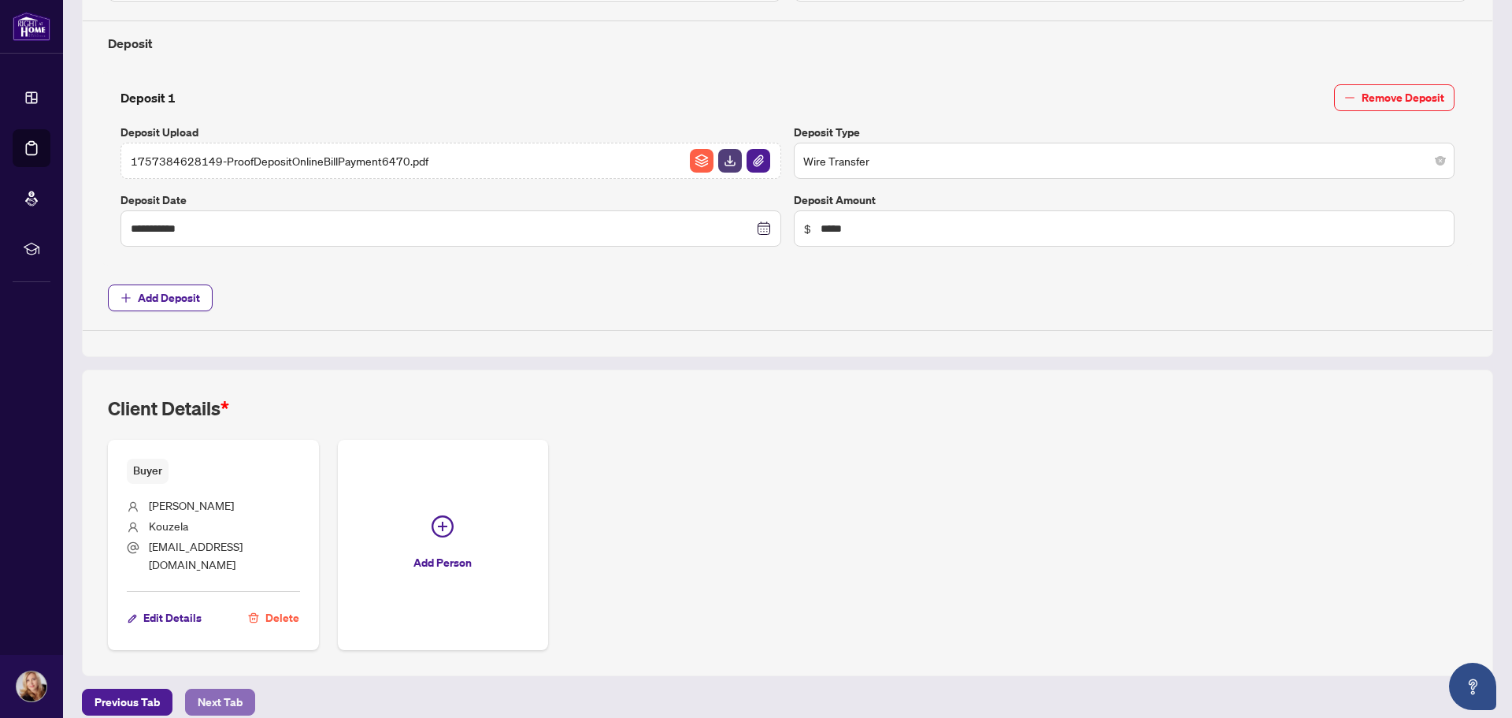
click at [214, 689] on span "Next Tab" at bounding box center [220, 701] width 45 height 25
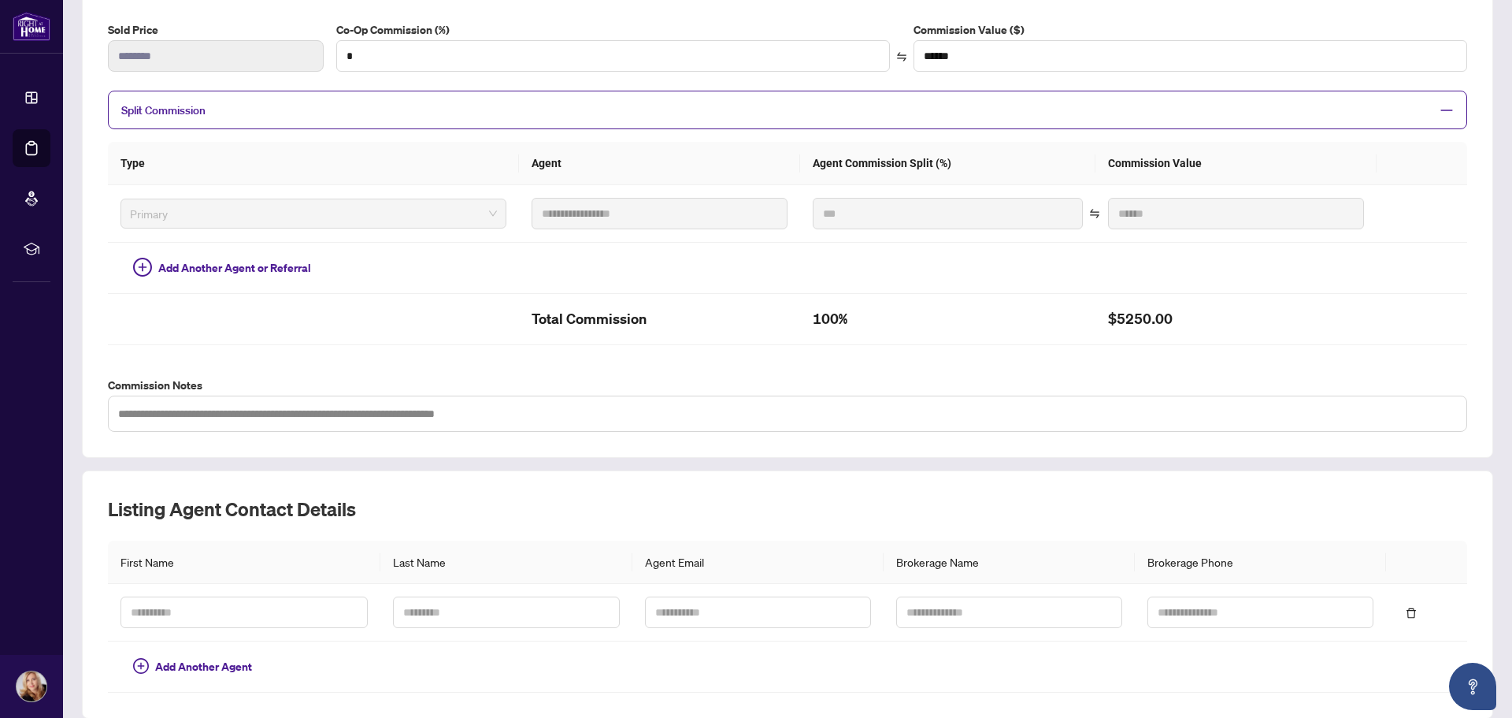
scroll to position [322, 0]
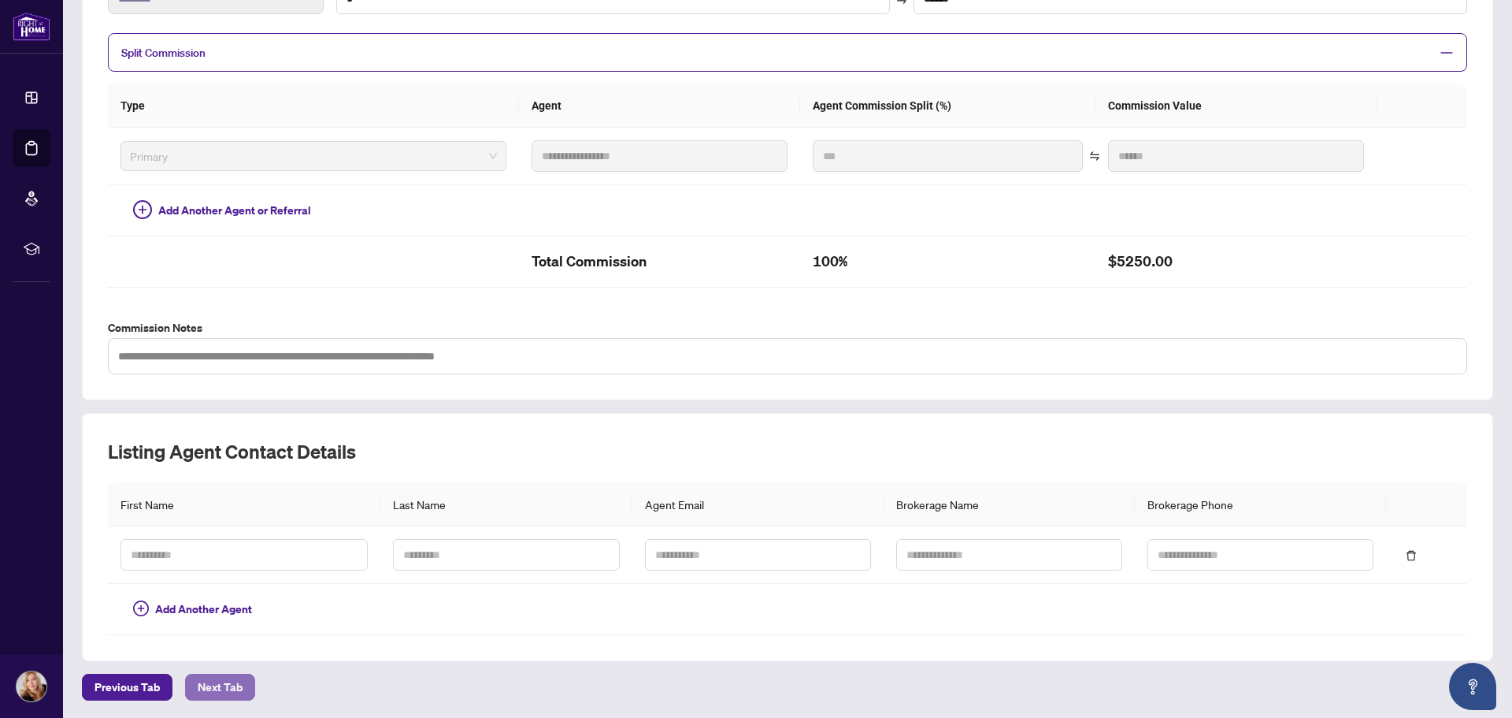
click at [217, 685] on span "Next Tab" at bounding box center [220, 686] width 45 height 25
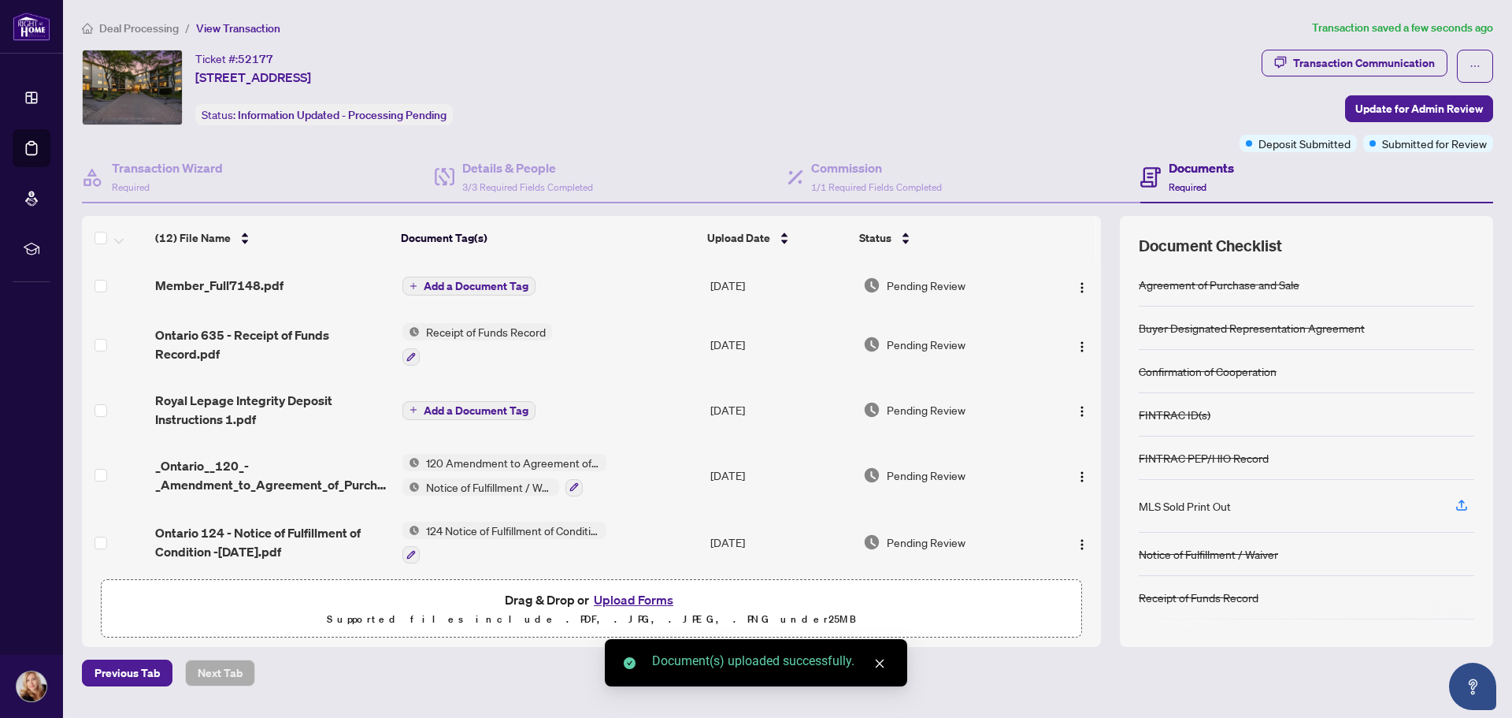
click at [440, 285] on span "Add a Document Tag" at bounding box center [476, 285] width 105 height 11
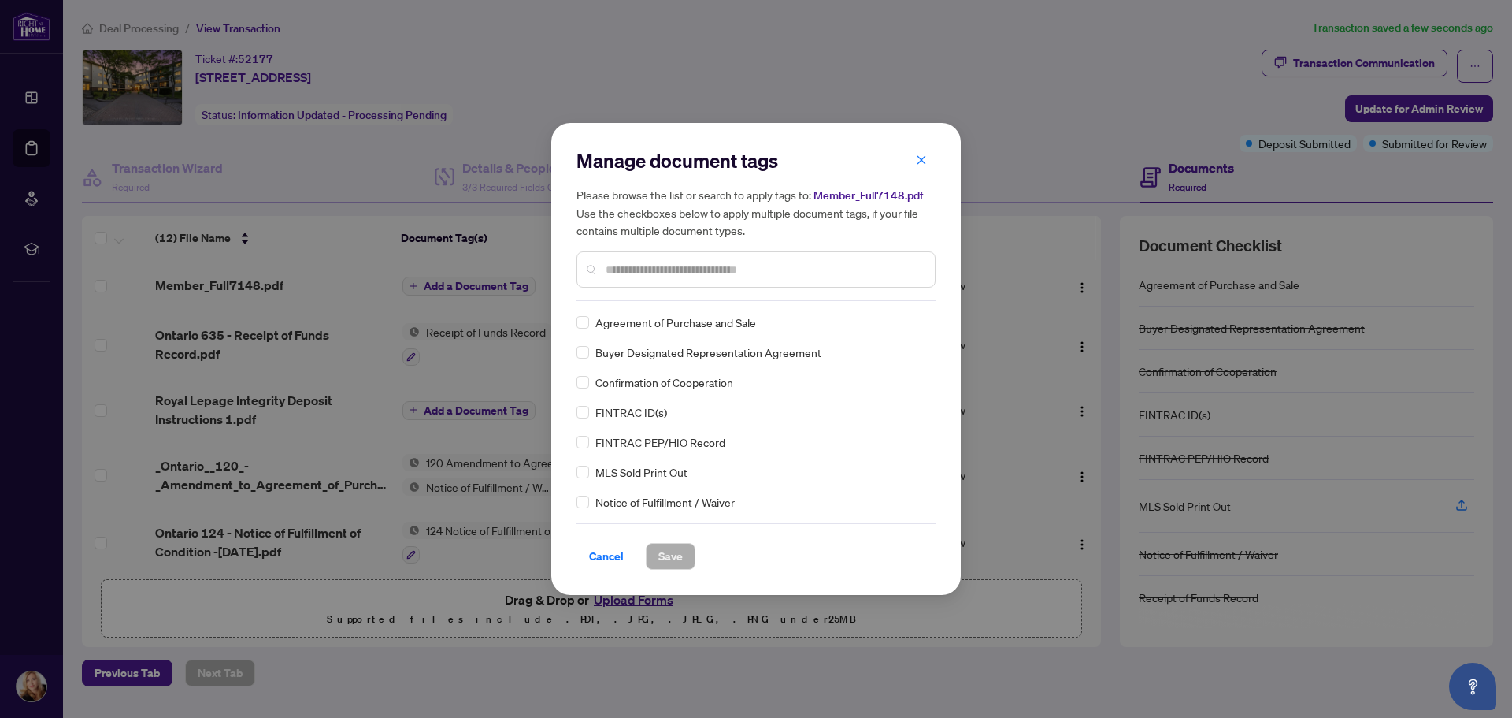
click at [636, 302] on div "Manage document tags Please browse the list or search to apply tags to: Member_…" at bounding box center [756, 358] width 359 height 421
click at [632, 269] on input "text" at bounding box center [764, 269] width 317 height 17
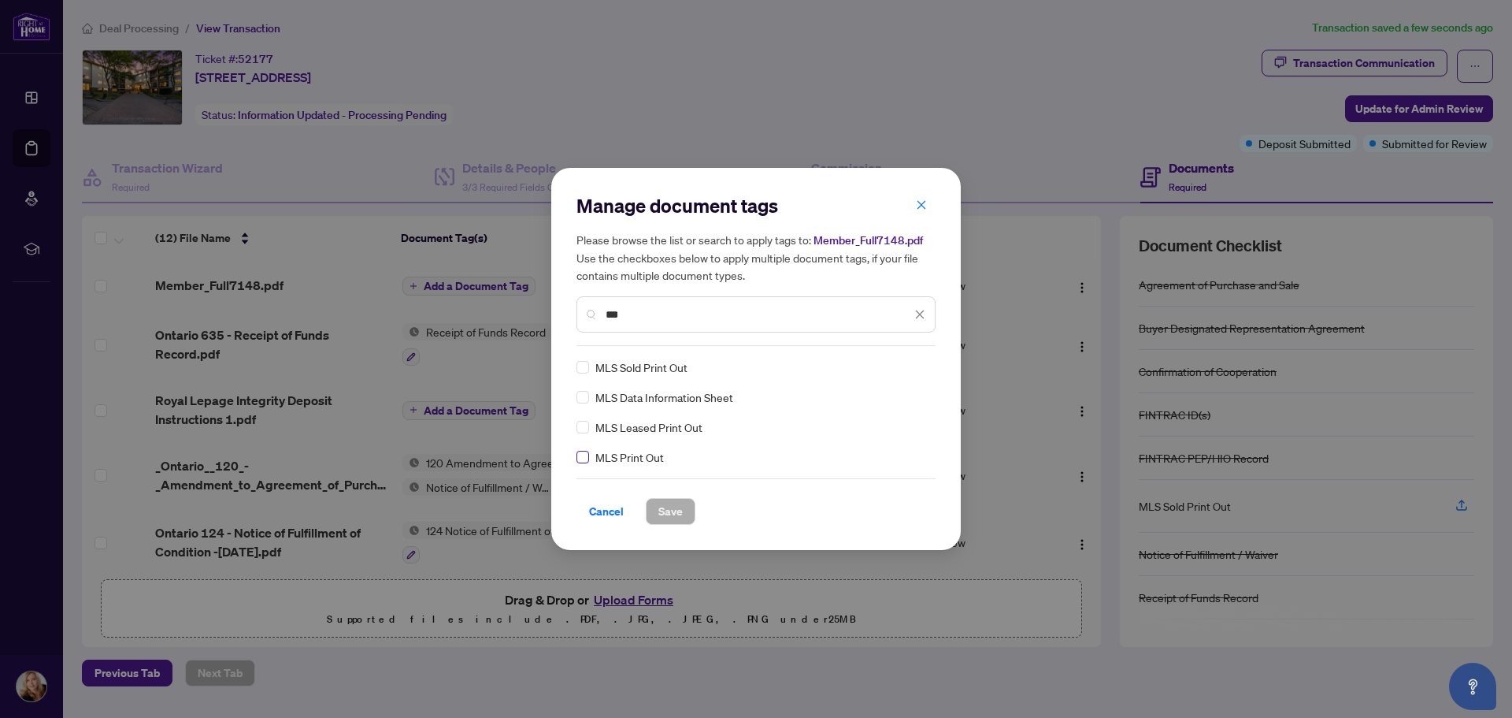
type input "***"
click at [661, 507] on span "Save" at bounding box center [671, 511] width 24 height 25
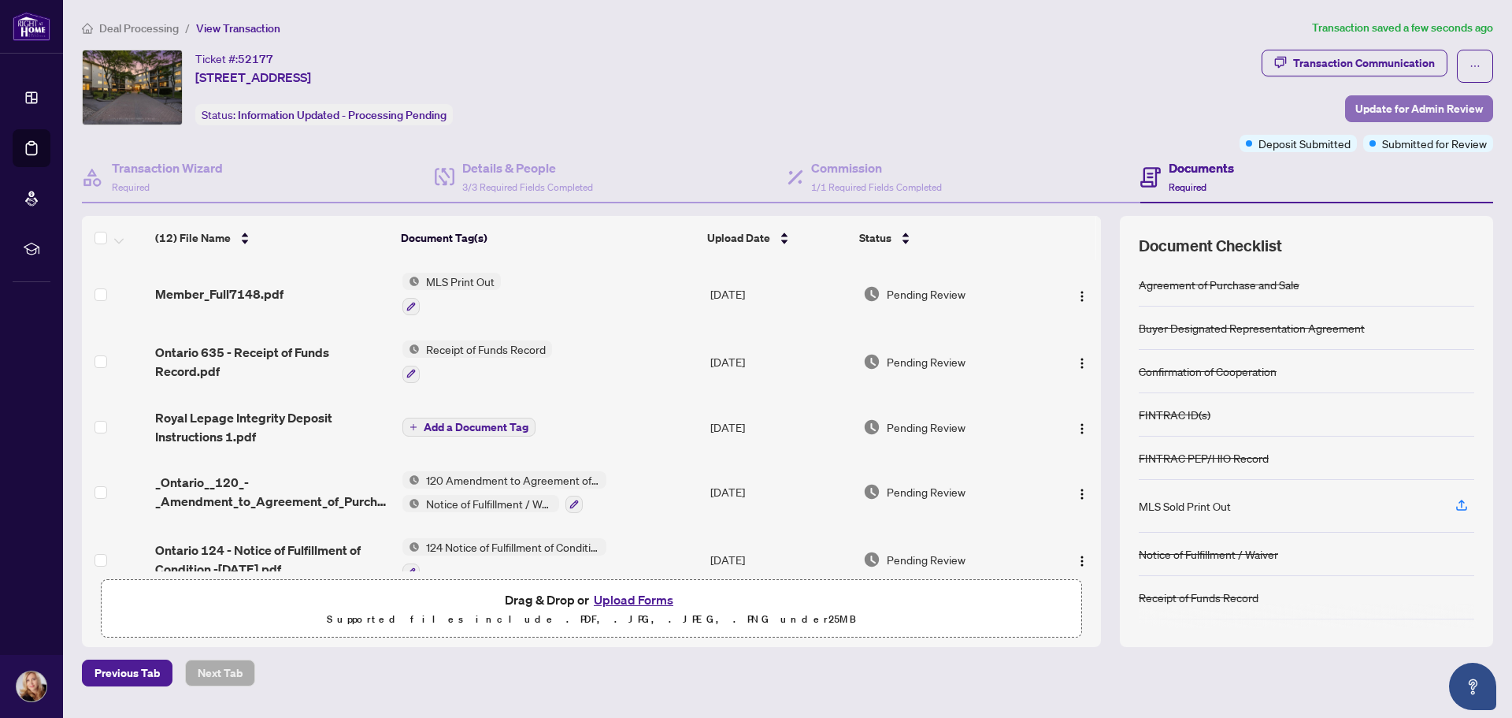
click at [1453, 106] on span "Update for Admin Review" at bounding box center [1420, 108] width 128 height 25
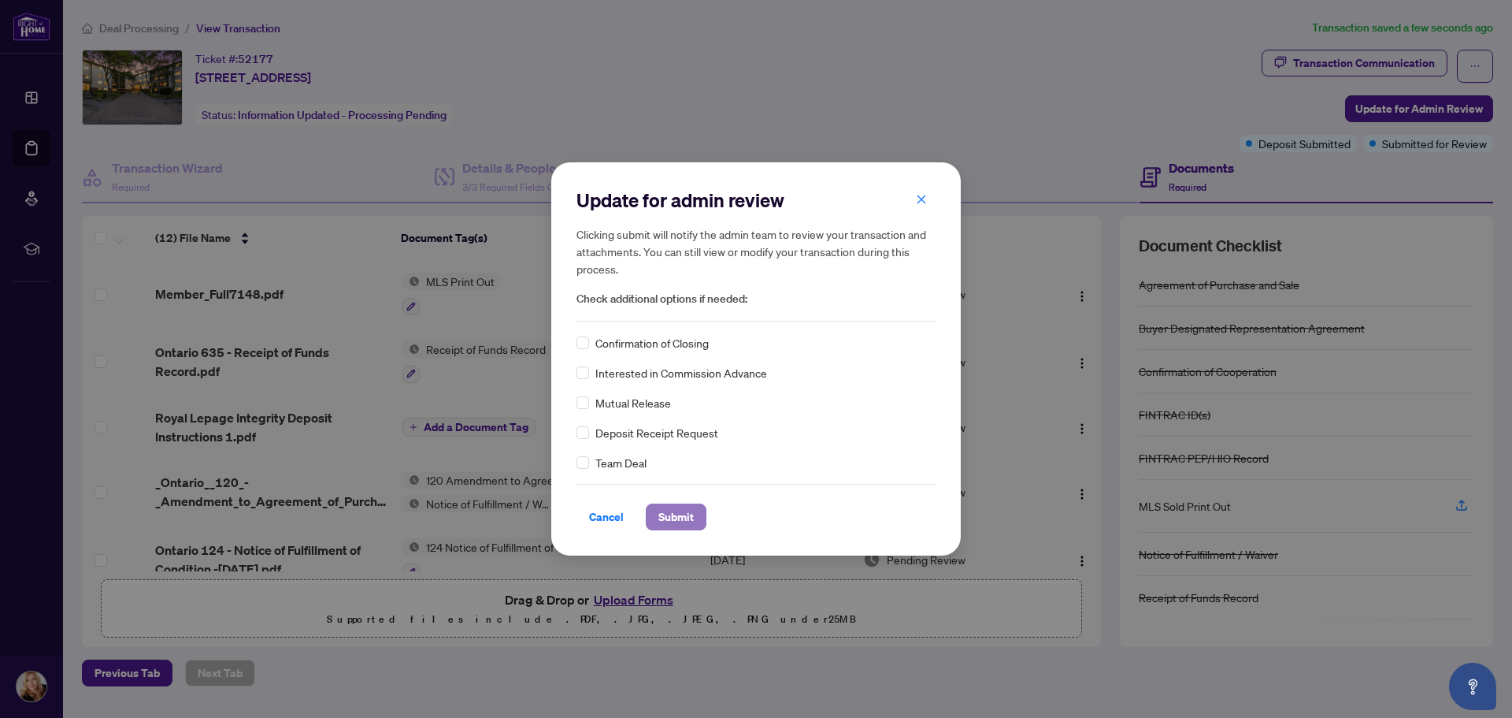
click at [675, 518] on span "Submit" at bounding box center [676, 516] width 35 height 25
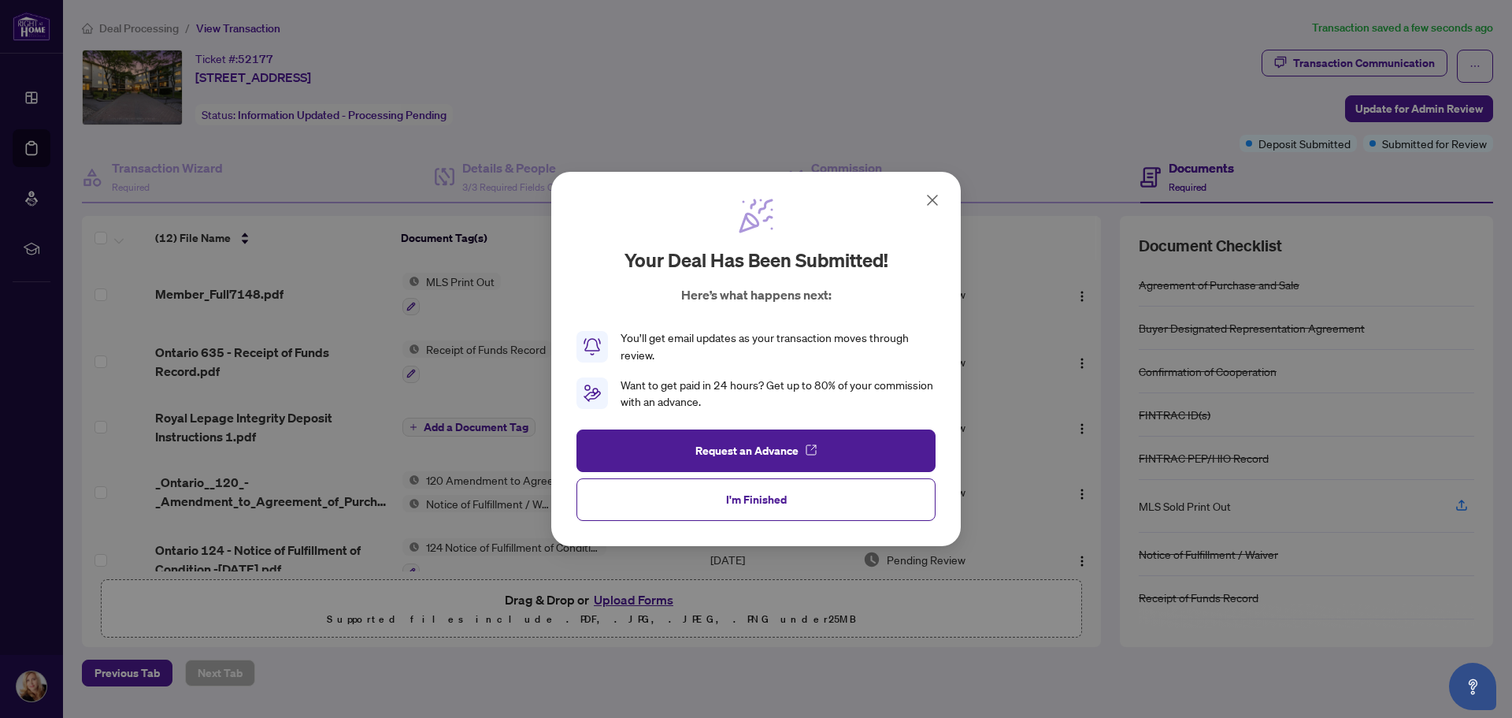
click at [930, 199] on icon at bounding box center [932, 200] width 19 height 19
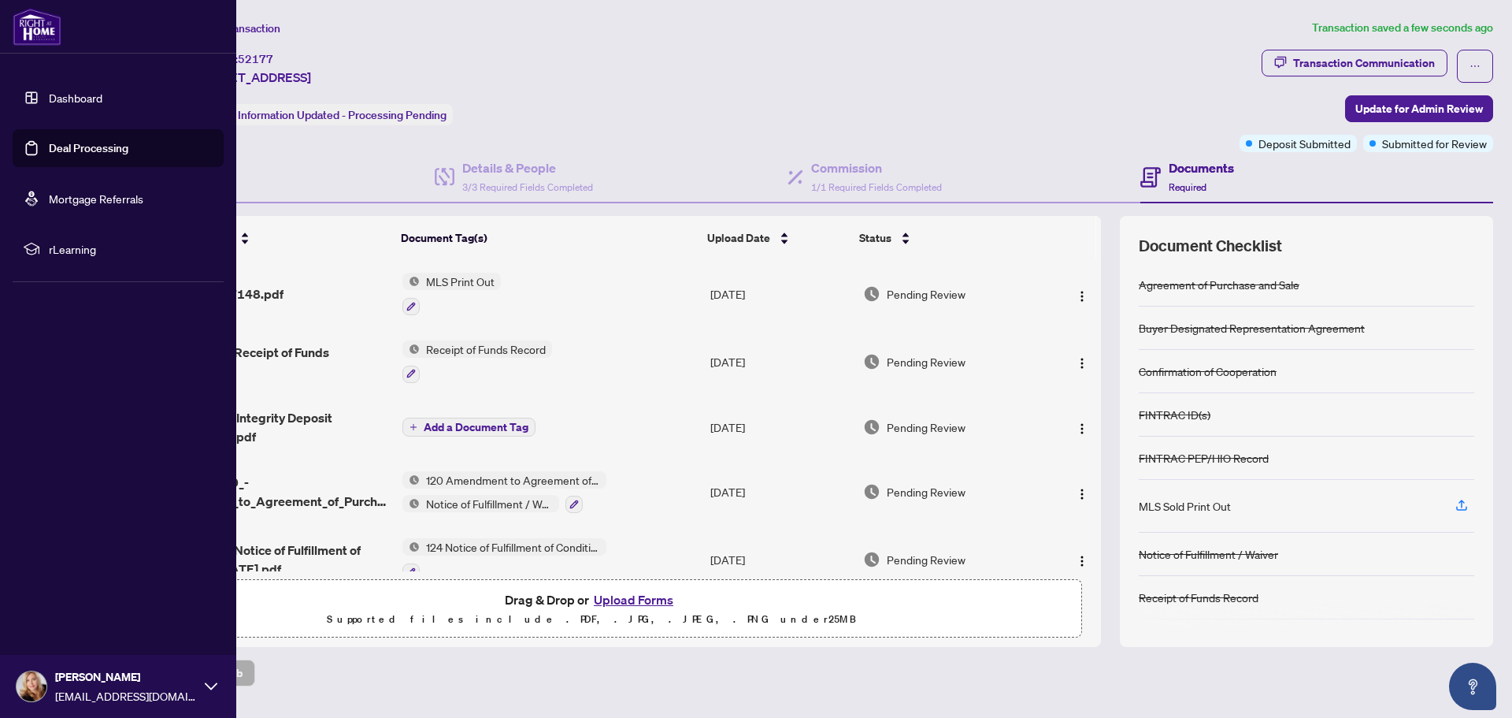
click at [91, 147] on link "Deal Processing" at bounding box center [89, 148] width 80 height 14
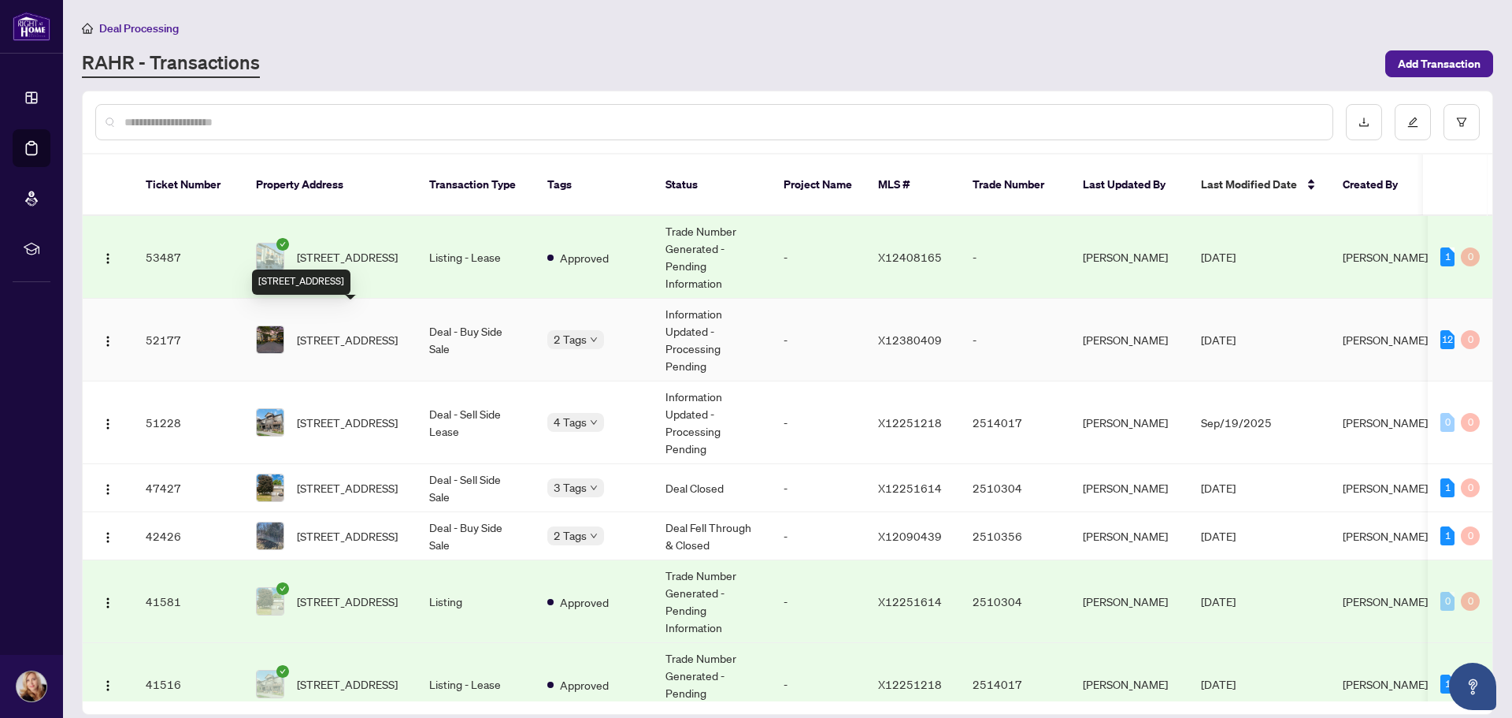
click at [328, 331] on span "[STREET_ADDRESS]" at bounding box center [347, 339] width 101 height 17
click at [317, 414] on span "[STREET_ADDRESS]" at bounding box center [347, 422] width 101 height 17
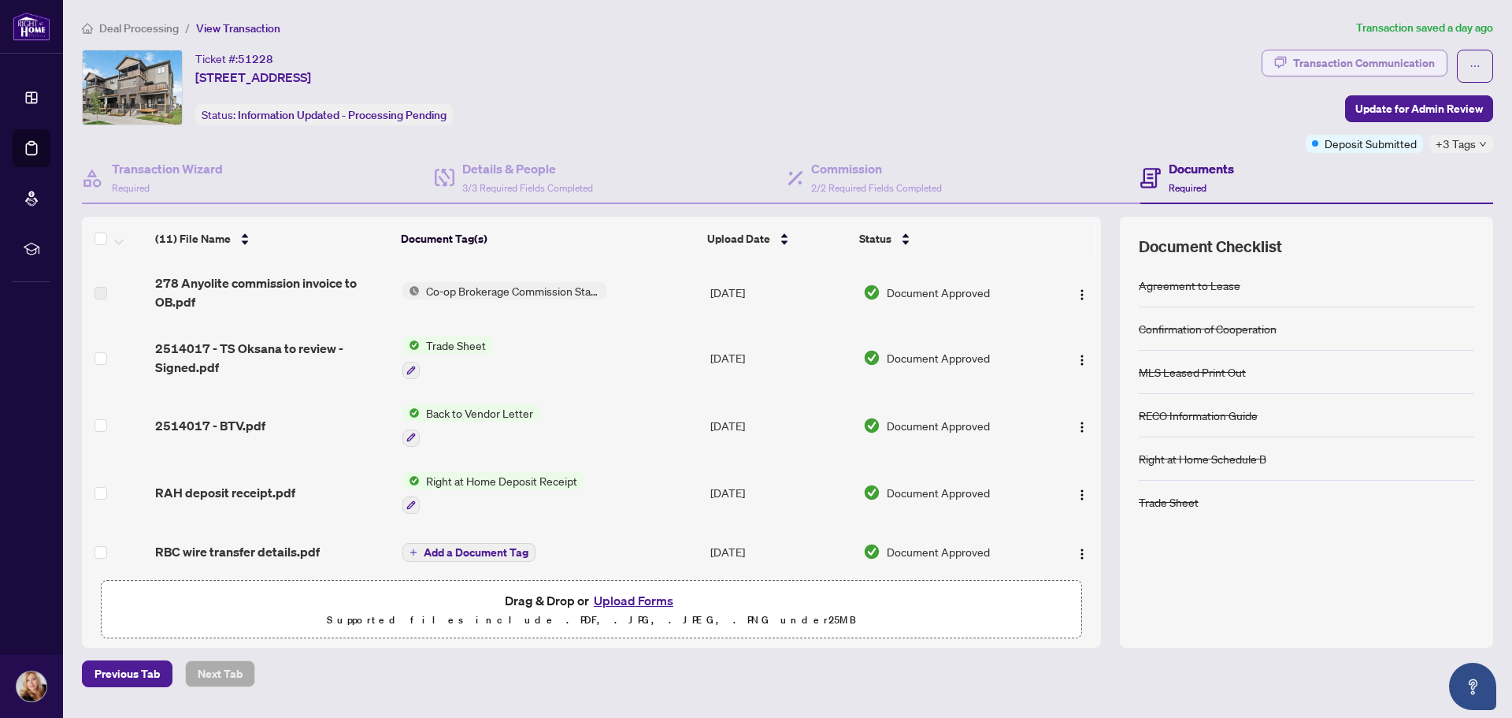
click at [1333, 58] on div "Transaction Communication" at bounding box center [1364, 62] width 142 height 25
type textarea "**********"
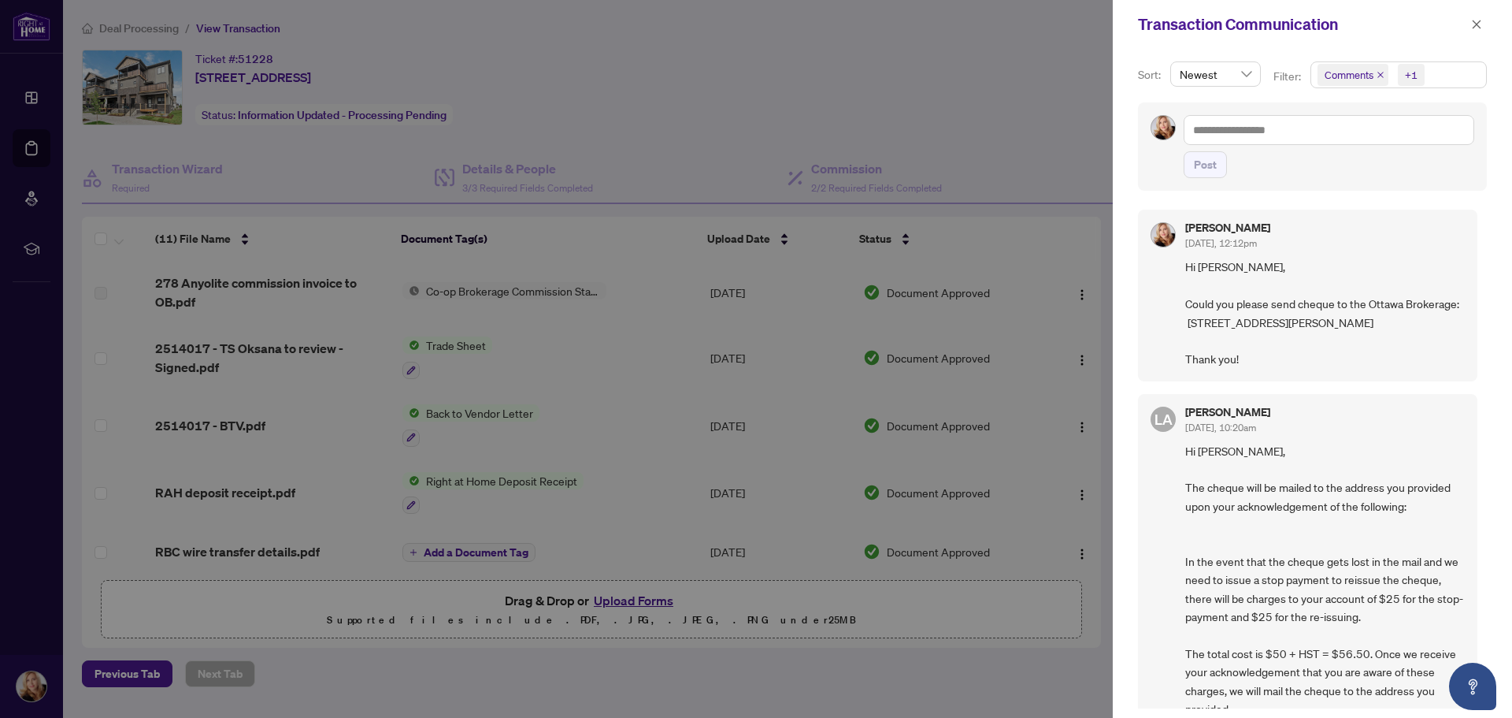
drag, startPoint x: 1185, startPoint y: 269, endPoint x: 1258, endPoint y: 377, distance: 129.3
click at [1268, 368] on span "Hi [PERSON_NAME], Could you please send cheque to the Ottawa Brokerage: [STREET…" at bounding box center [1325, 313] width 280 height 110
copy span "Hi [PERSON_NAME], Could you please send cheque to the Ottawa Brokerage: [STREET…"
click at [690, 92] on div at bounding box center [756, 359] width 1512 height 718
click at [1476, 26] on icon "close" at bounding box center [1477, 24] width 9 height 9
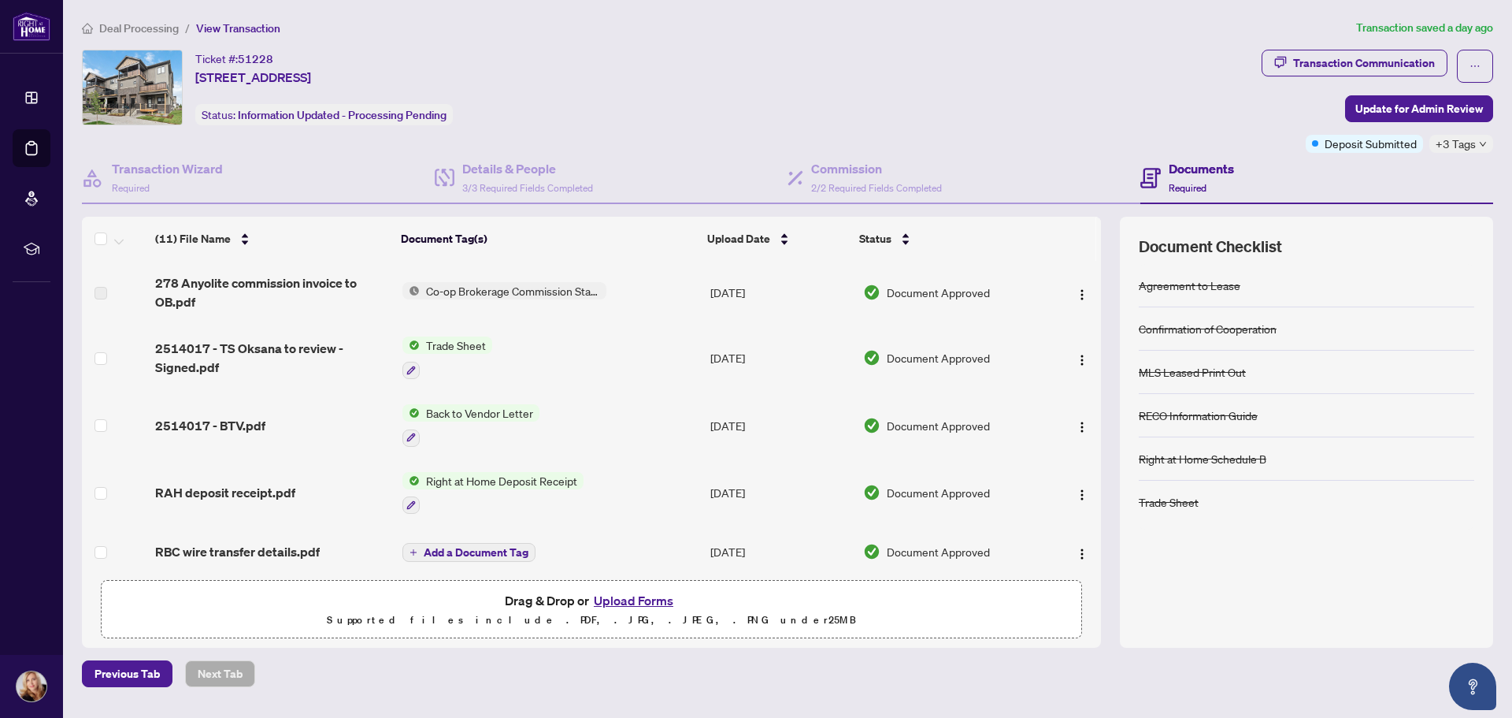
drag, startPoint x: 199, startPoint y: 77, endPoint x: 506, endPoint y: 76, distance: 307.2
click at [506, 76] on div "Ticket #: 51228 [STREET_ADDRESS] Status: Information Updated - Processing Pendi…" at bounding box center [669, 88] width 1174 height 76
copy span "[STREET_ADDRESS]"
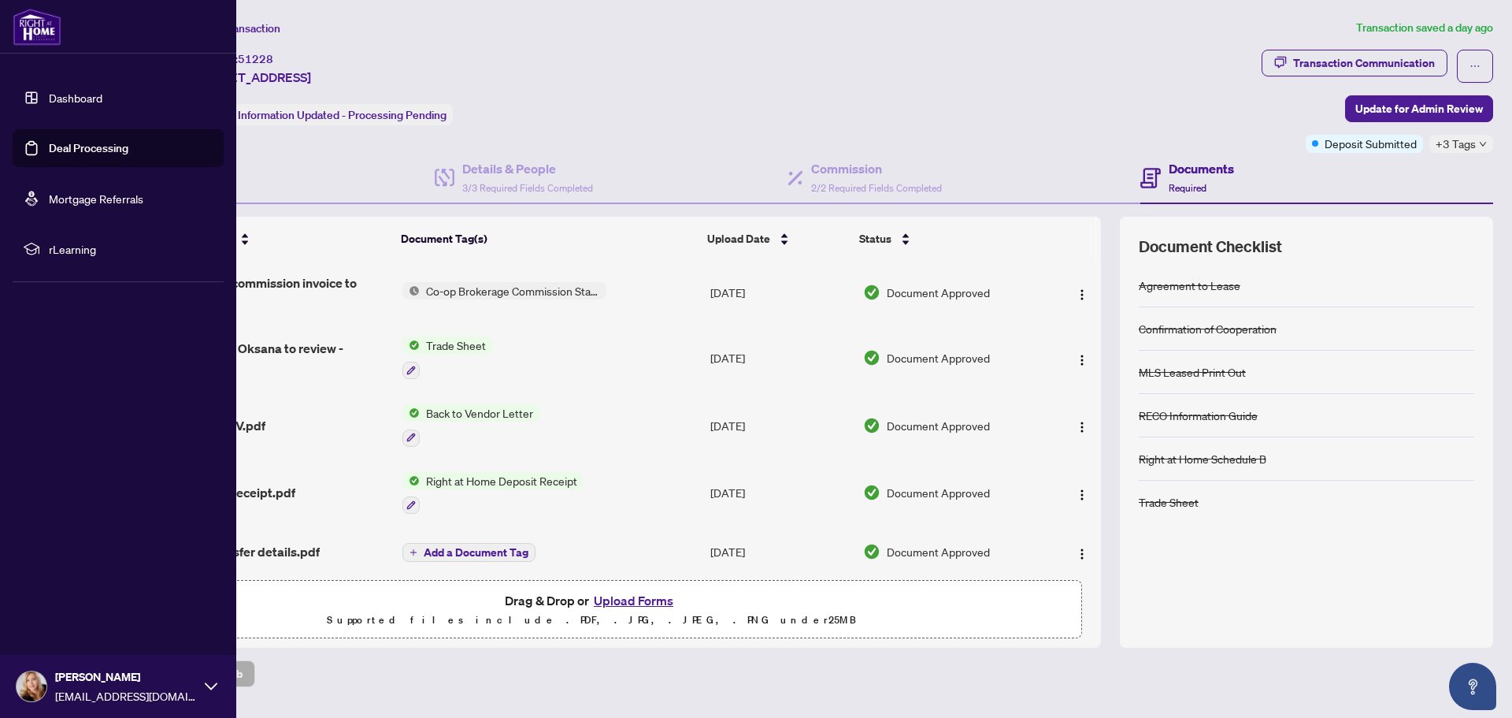
click at [68, 143] on link "Deal Processing" at bounding box center [89, 148] width 80 height 14
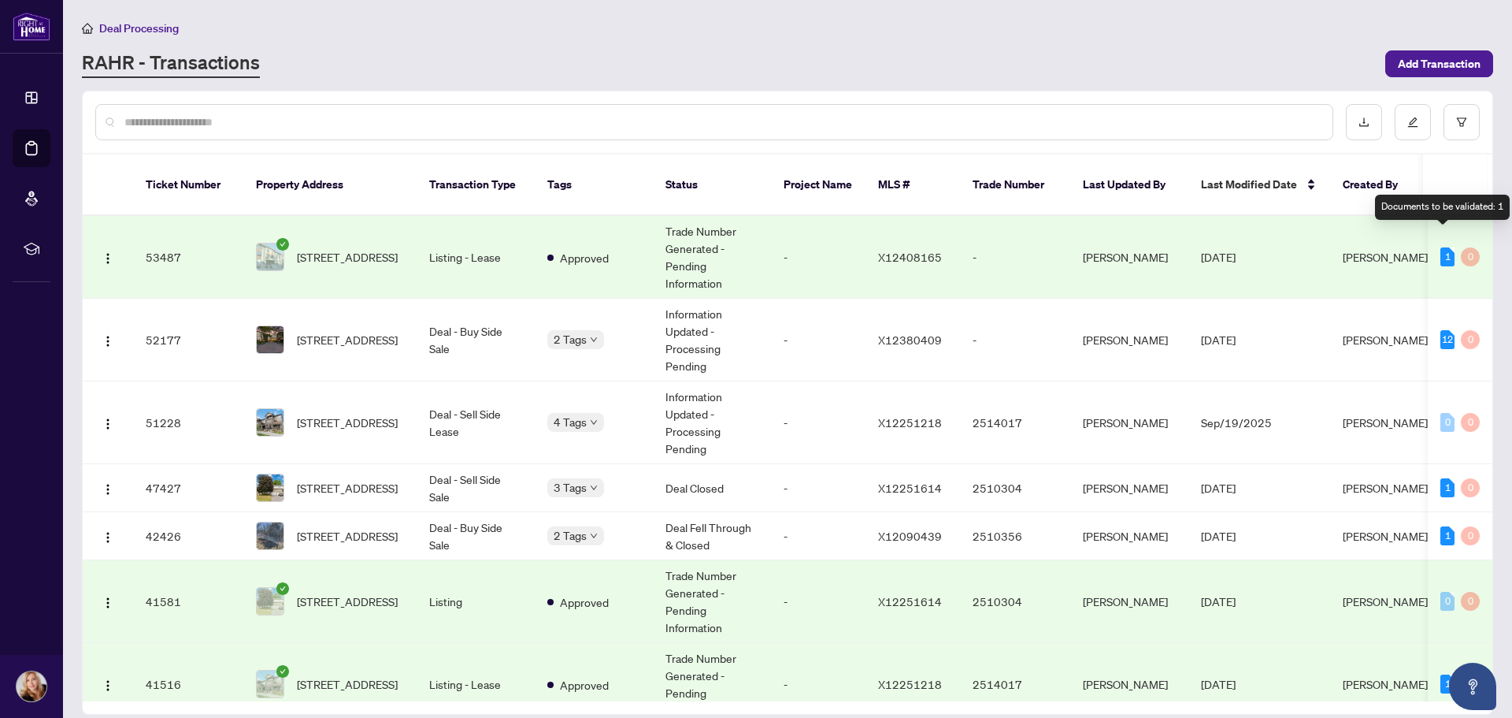
click at [1445, 247] on div "1" at bounding box center [1448, 256] width 14 height 19
click at [332, 248] on span "[STREET_ADDRESS]" at bounding box center [347, 256] width 101 height 17
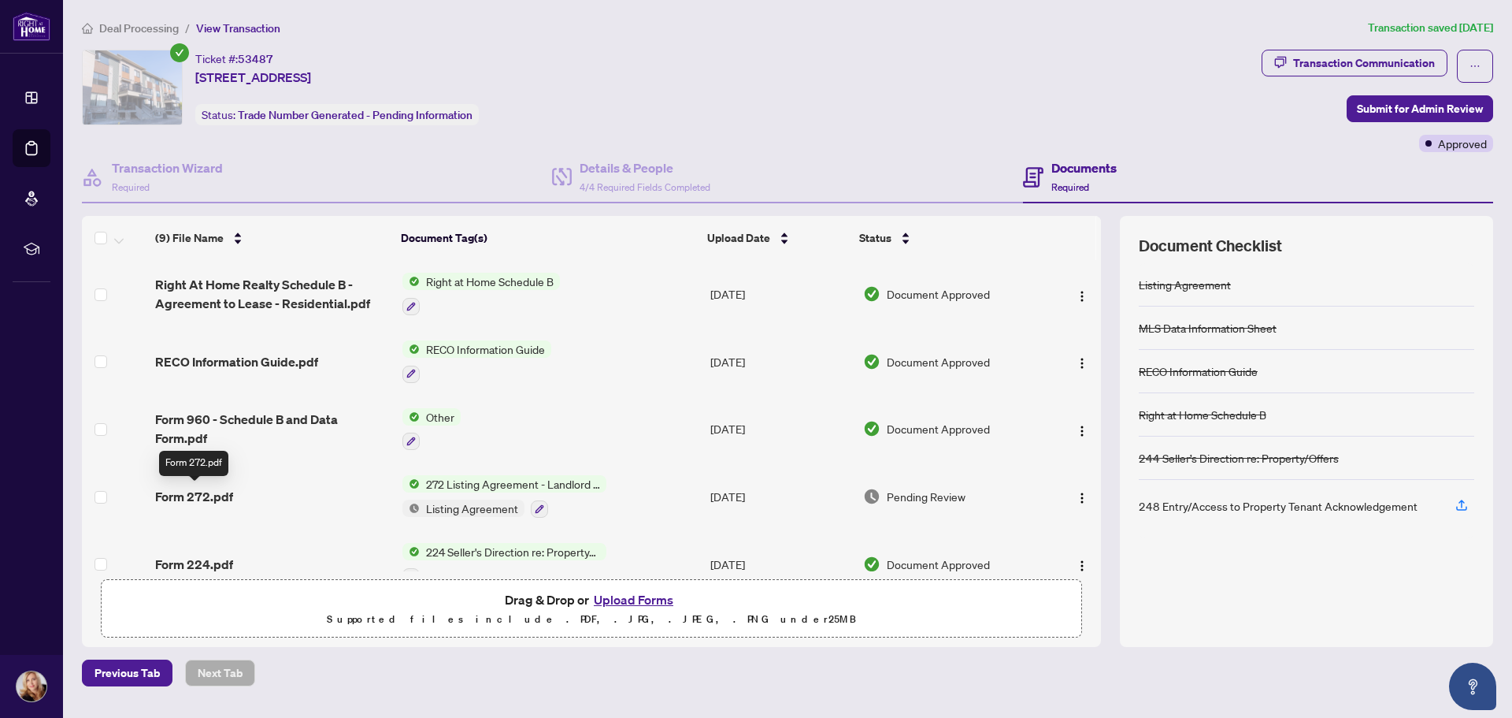
click at [201, 494] on span "Form 272.pdf" at bounding box center [194, 496] width 78 height 19
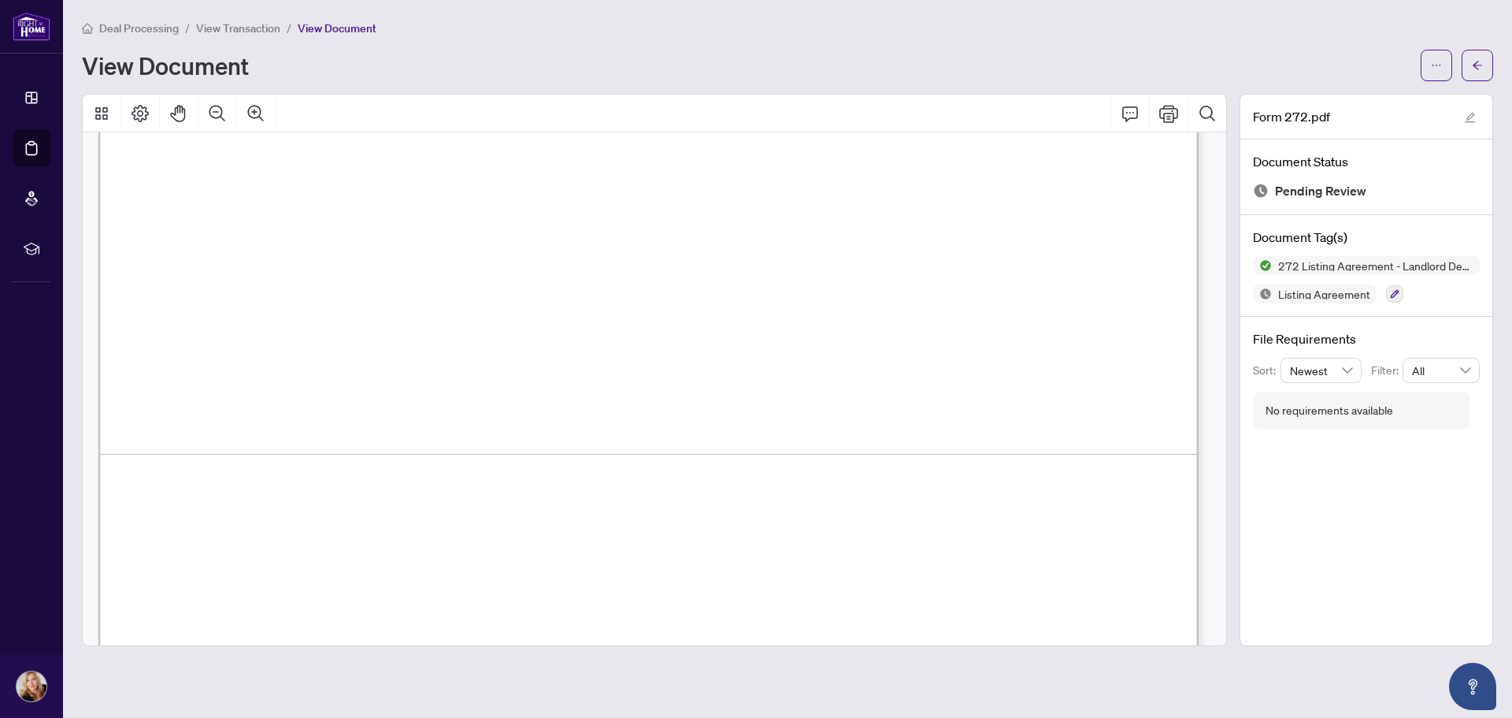
scroll to position [6795, 0]
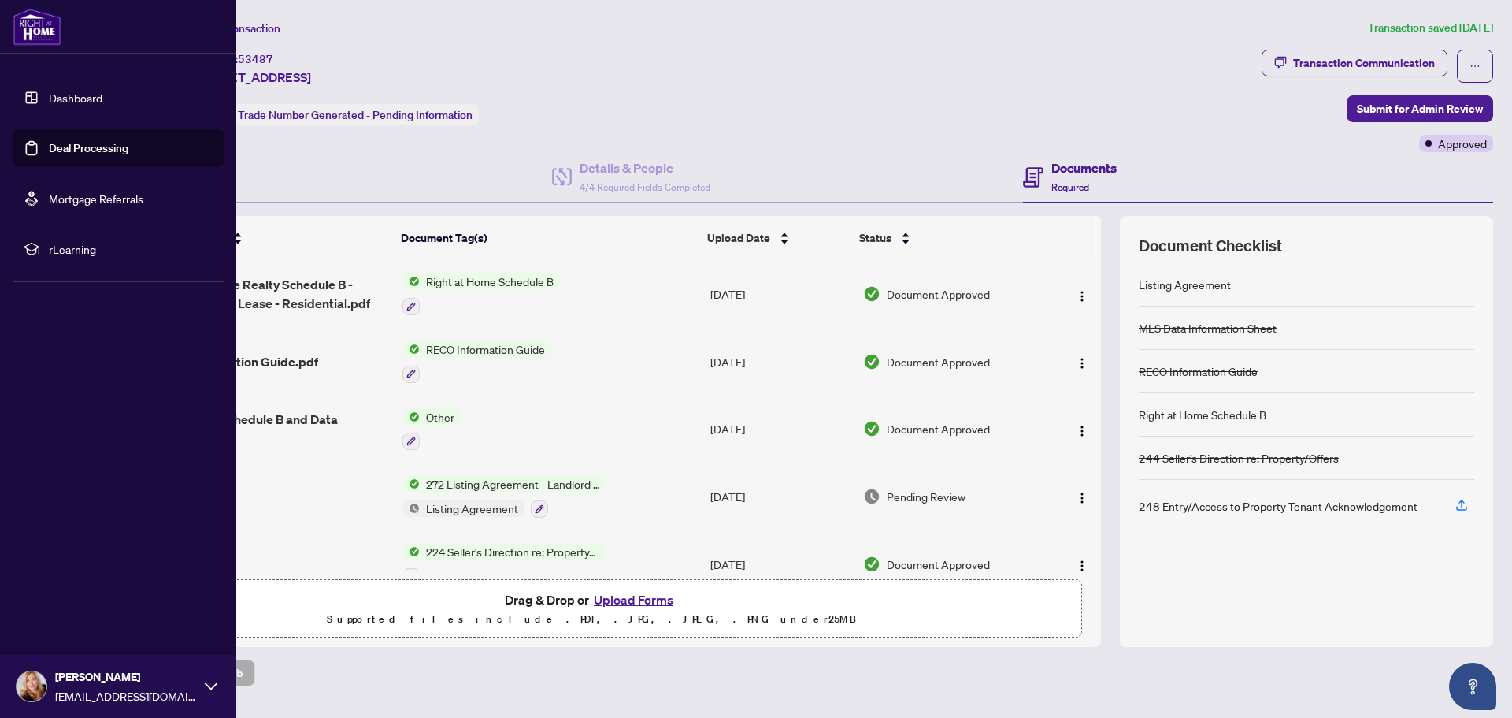
click at [86, 147] on link "Deal Processing" at bounding box center [89, 148] width 80 height 14
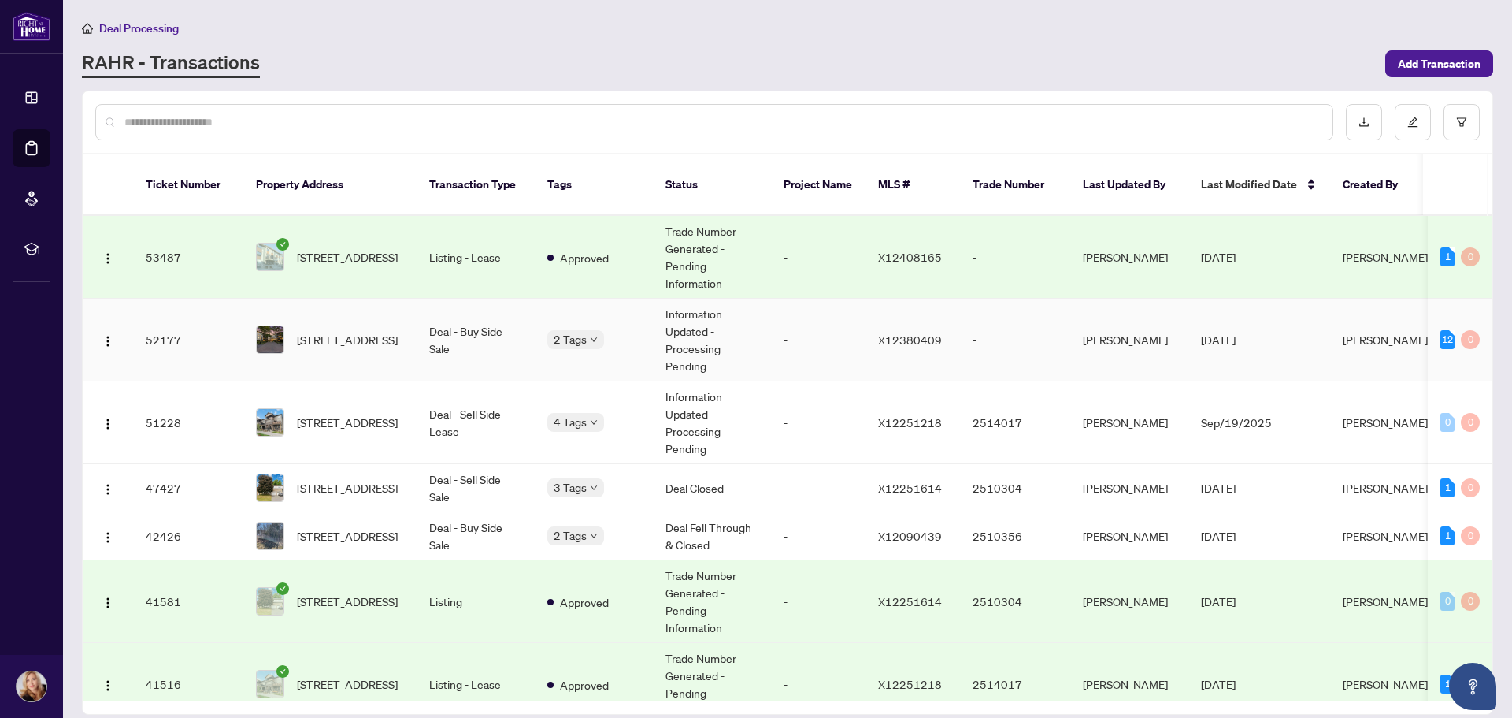
click at [319, 331] on span "[STREET_ADDRESS]" at bounding box center [347, 339] width 101 height 17
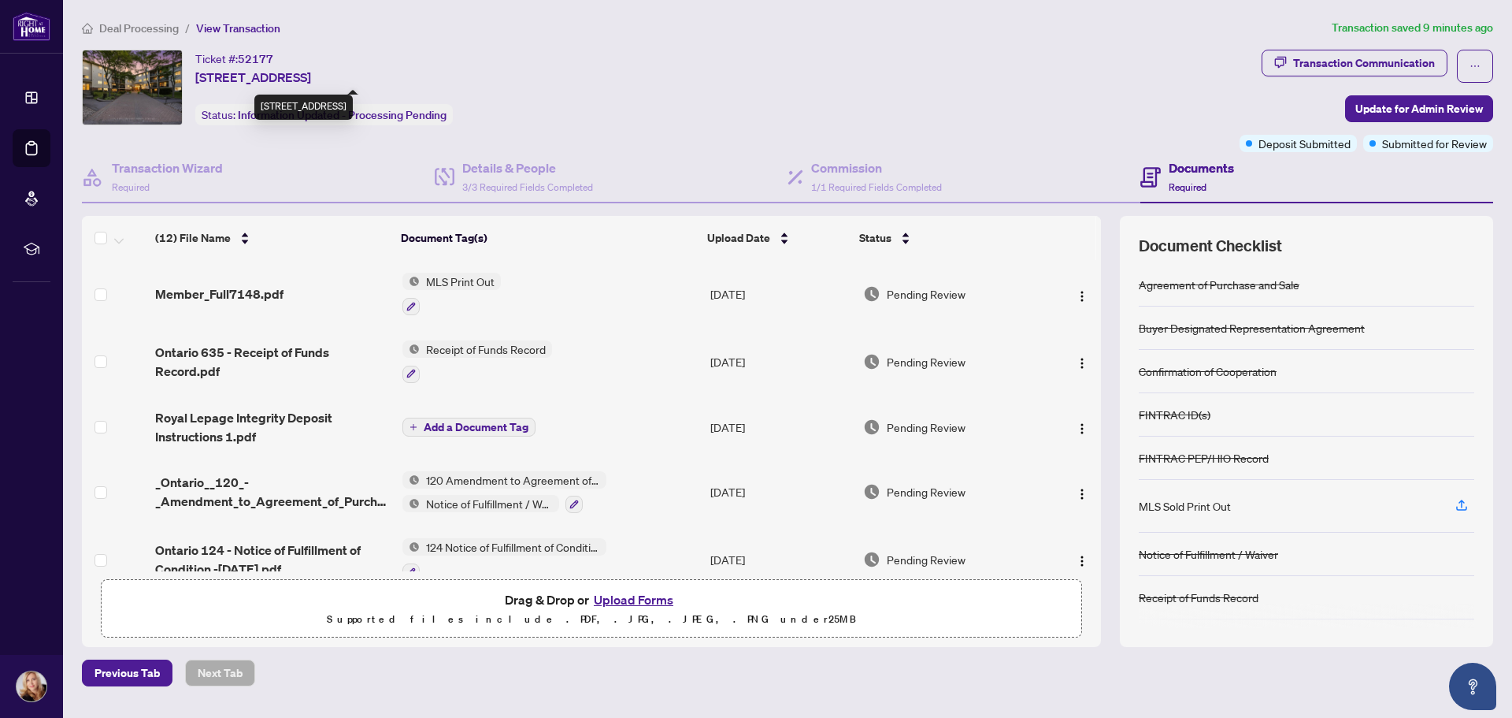
drag, startPoint x: 202, startPoint y: 74, endPoint x: 315, endPoint y: 80, distance: 112.8
click at [315, 80] on div "Ticket #: 52177 [STREET_ADDRESS] Status: Information Updated - Processing Pendi…" at bounding box center [658, 88] width 1152 height 76
copy span "201-6470 Bilberry Dr"
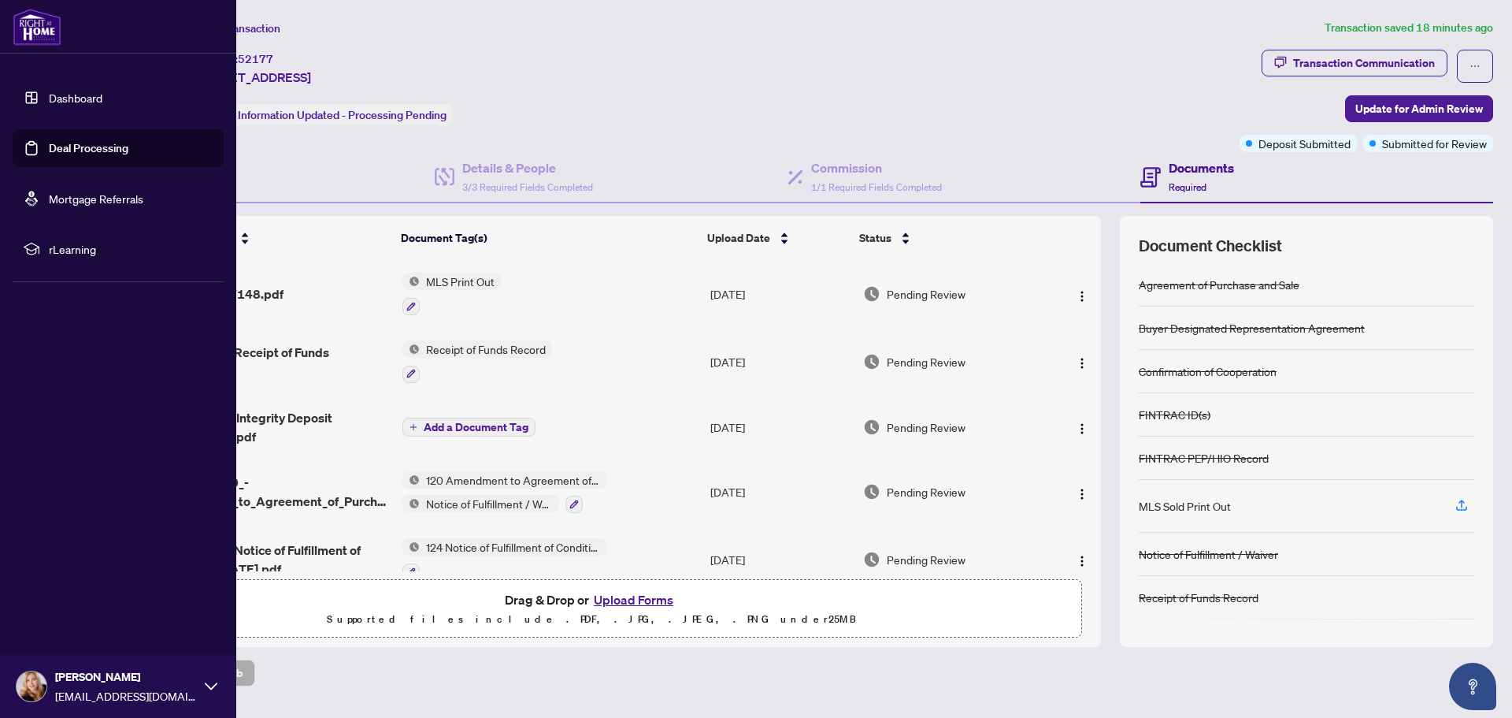
drag, startPoint x: 101, startPoint y: 153, endPoint x: 113, endPoint y: 150, distance: 12.0
click at [101, 153] on link "Deal Processing" at bounding box center [89, 148] width 80 height 14
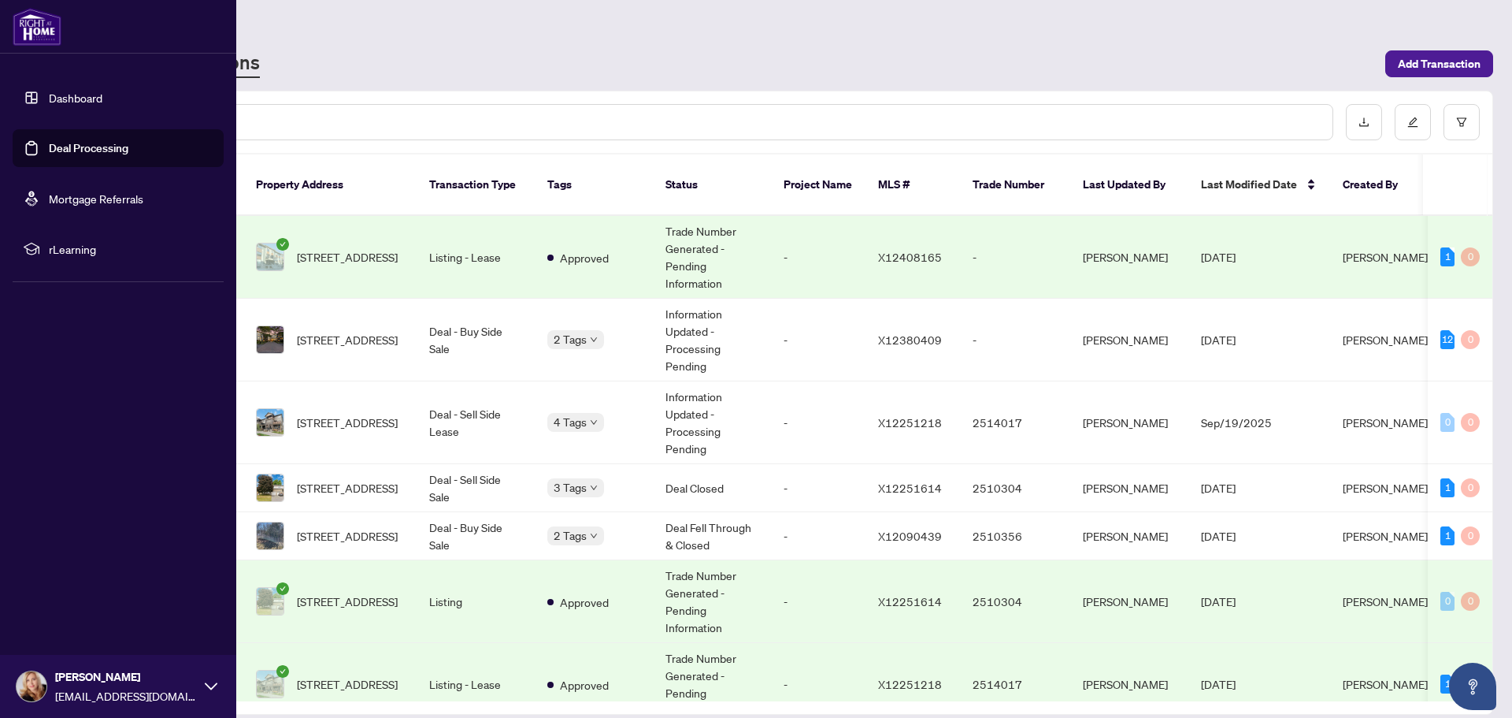
click at [95, 147] on link "Deal Processing" at bounding box center [89, 148] width 80 height 14
click at [99, 150] on link "Deal Processing" at bounding box center [89, 148] width 80 height 14
